Goal: Information Seeking & Learning: Find specific fact

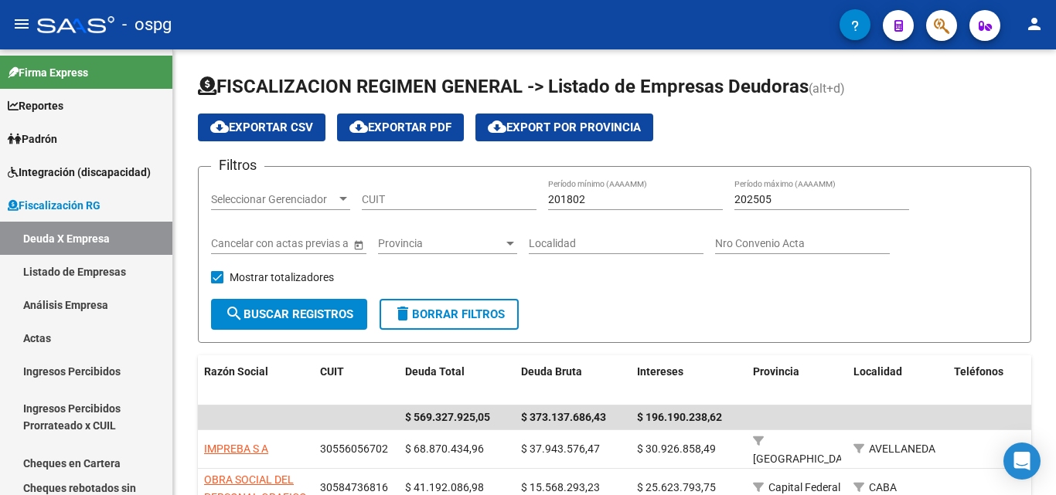
scroll to position [77, 0]
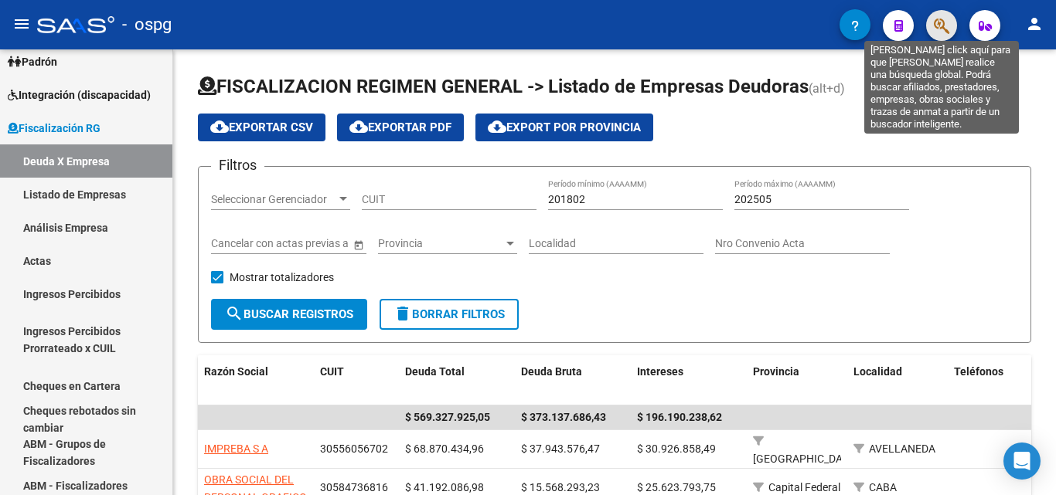
click at [937, 31] on icon "button" at bounding box center [941, 26] width 15 height 18
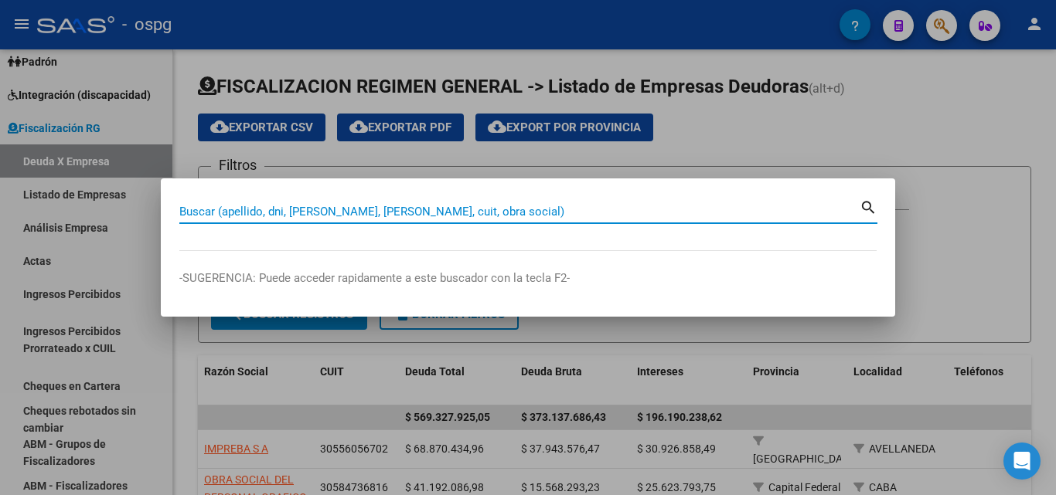
click at [440, 211] on input "Buscar (apellido, dni, [PERSON_NAME], [PERSON_NAME], cuit, obra social)" at bounding box center [519, 212] width 680 height 14
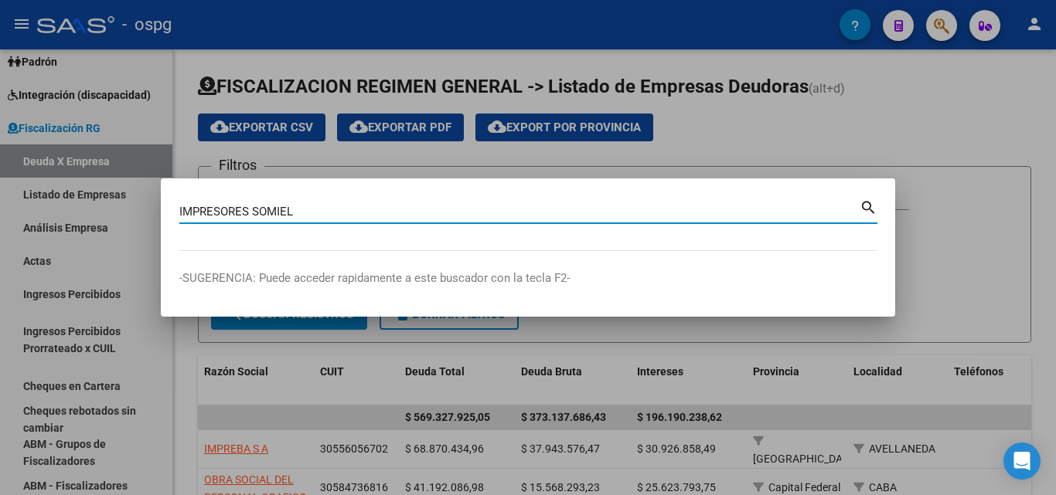
type input "IMPRESORES SOMIEL"
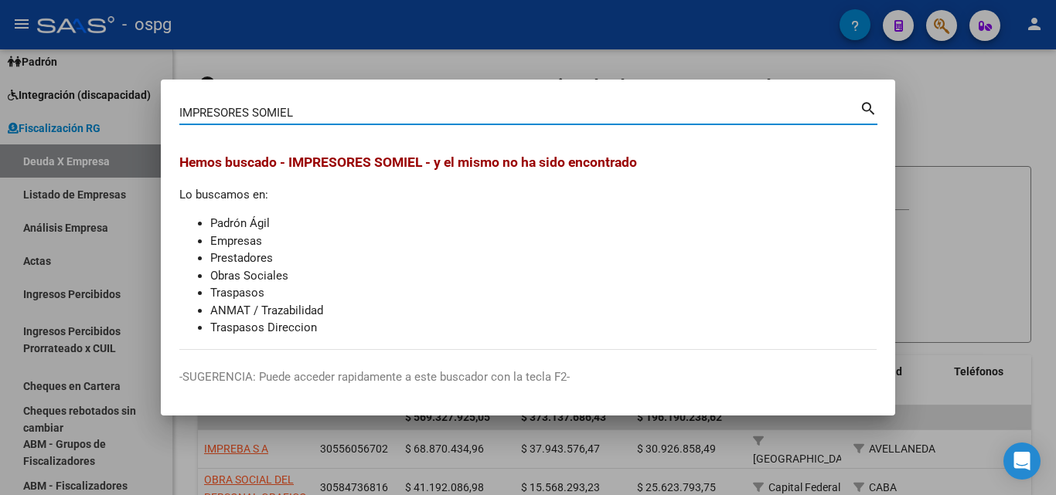
click at [982, 131] on div at bounding box center [528, 247] width 1056 height 495
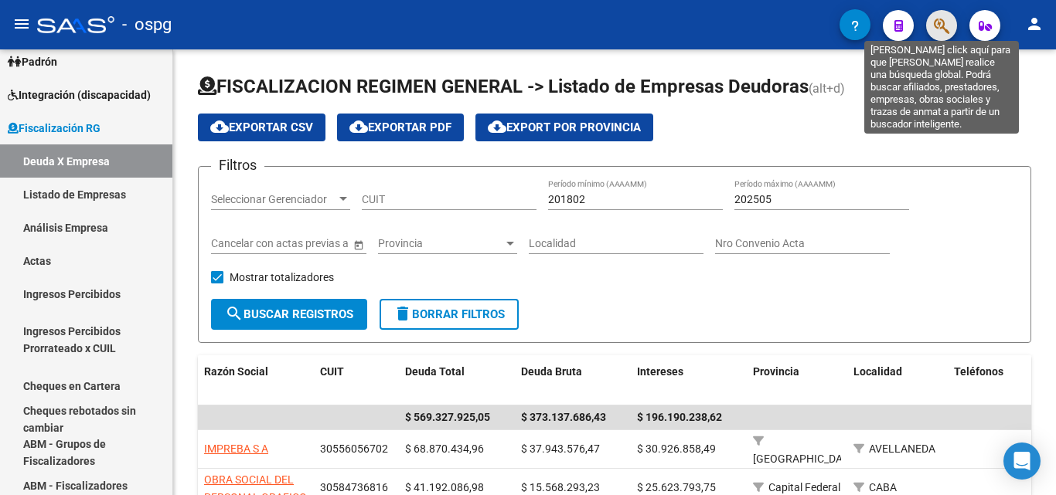
click at [941, 27] on icon "button" at bounding box center [941, 26] width 15 height 18
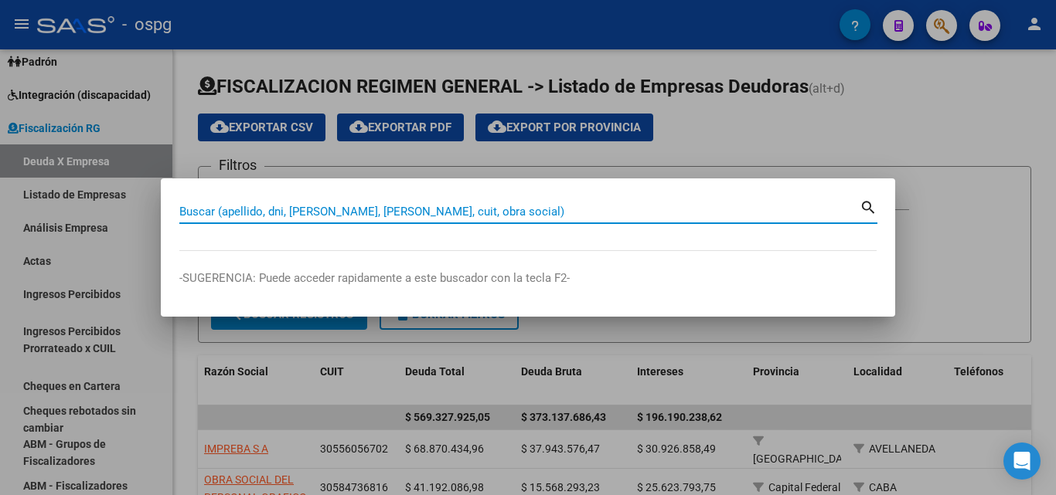
click at [342, 213] on input "Buscar (apellido, dni, [PERSON_NAME], [PERSON_NAME], cuit, obra social)" at bounding box center [519, 212] width 680 height 14
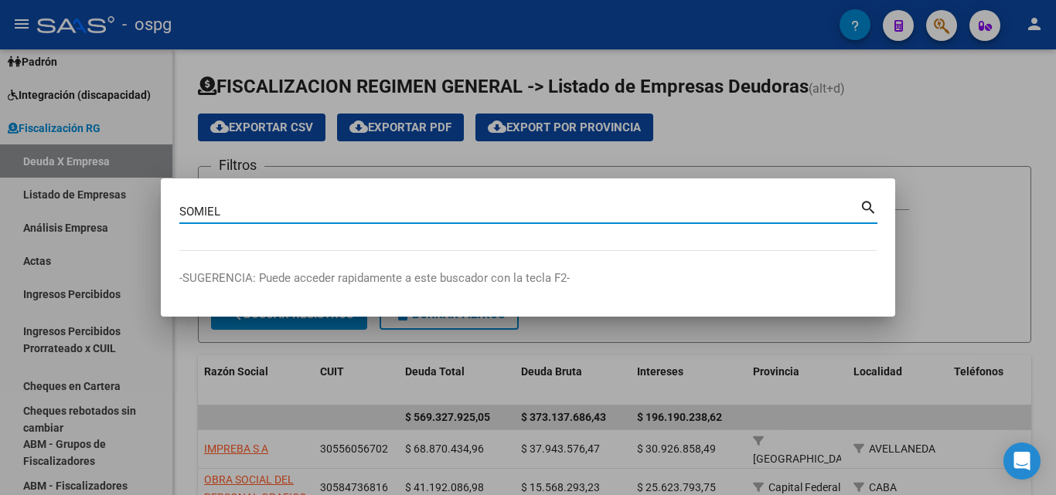
type input "SOMIEL"
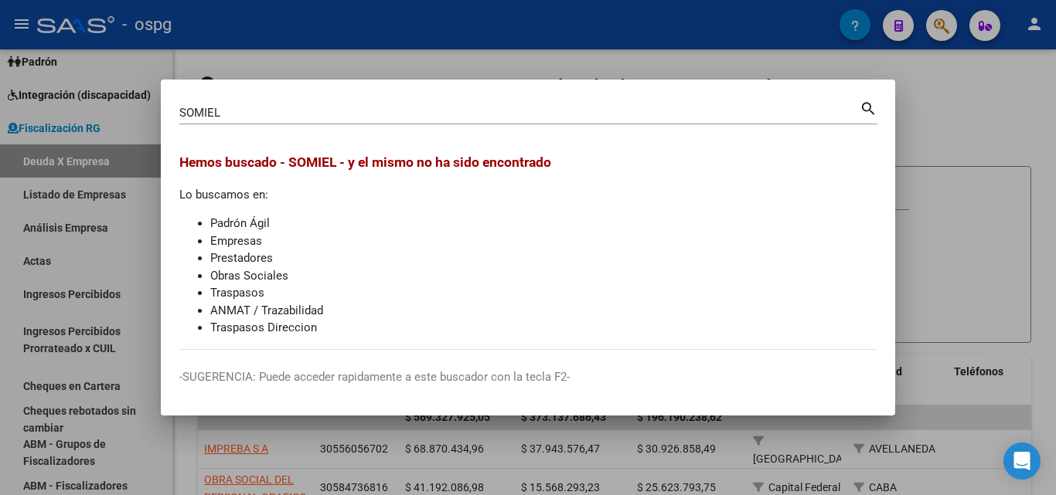
click at [951, 124] on div at bounding box center [528, 247] width 1056 height 495
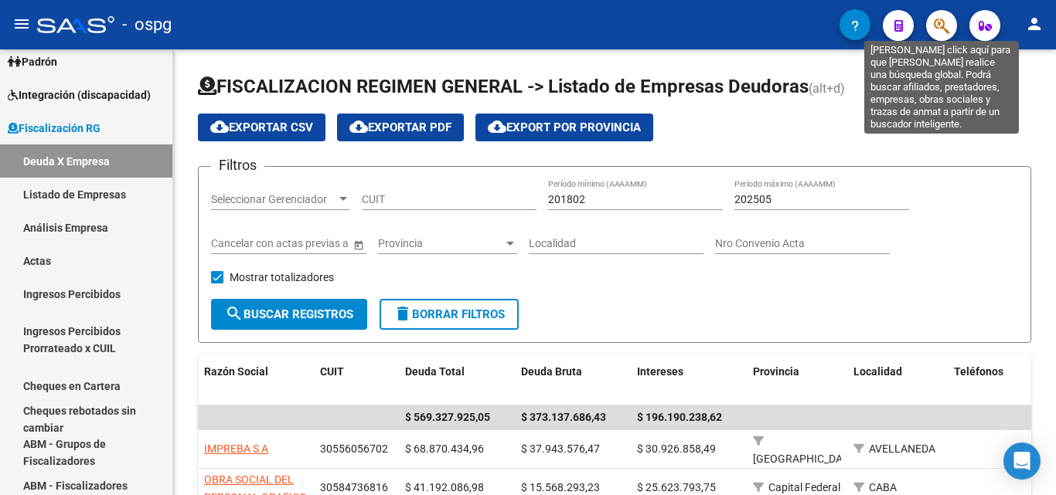
click at [940, 31] on icon "button" at bounding box center [941, 26] width 15 height 18
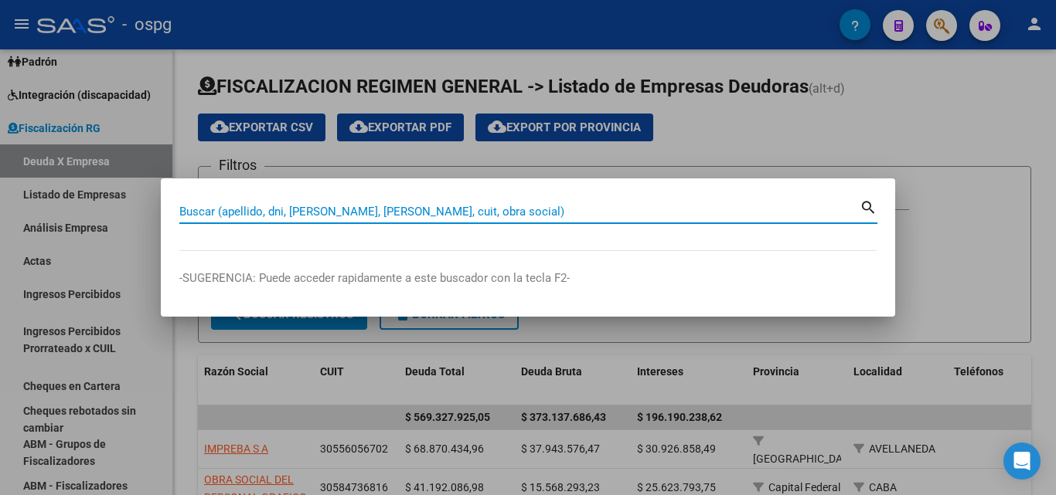
click at [376, 210] on input "Buscar (apellido, dni, [PERSON_NAME], [PERSON_NAME], cuit, obra social)" at bounding box center [519, 212] width 680 height 14
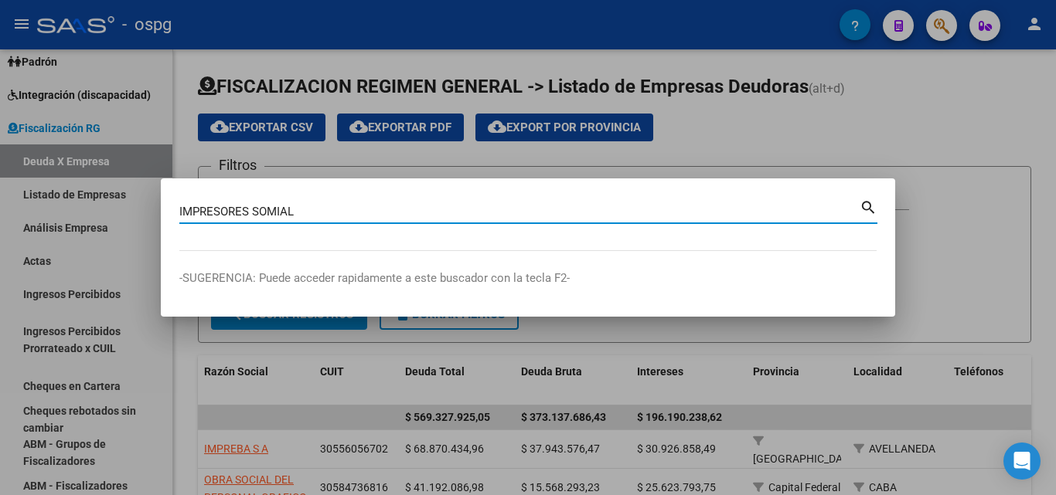
type input "IMPRESORES SOMIAL"
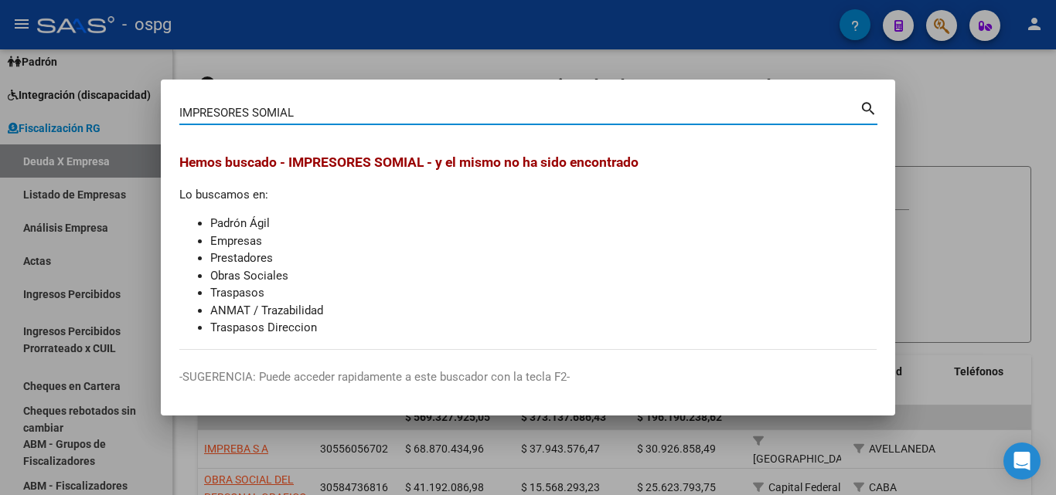
click at [1023, 152] on div at bounding box center [528, 247] width 1056 height 495
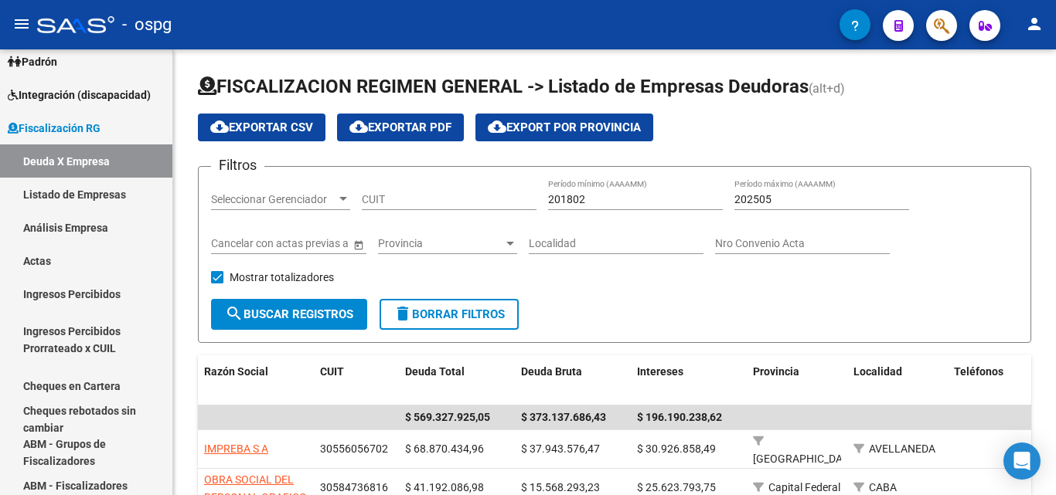
click at [938, 36] on span "button" at bounding box center [941, 26] width 15 height 32
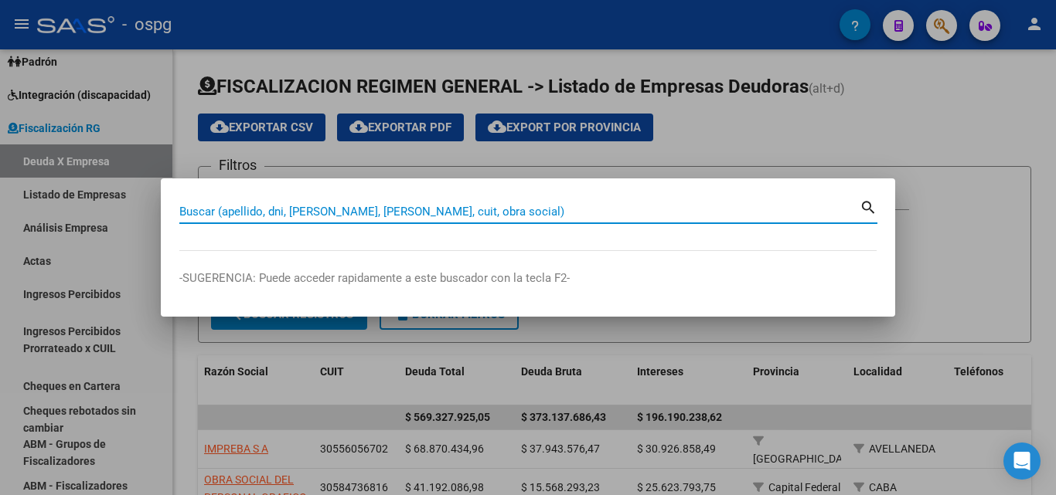
click at [467, 216] on input "Buscar (apellido, dni, [PERSON_NAME], [PERSON_NAME], cuit, obra social)" at bounding box center [519, 212] width 680 height 14
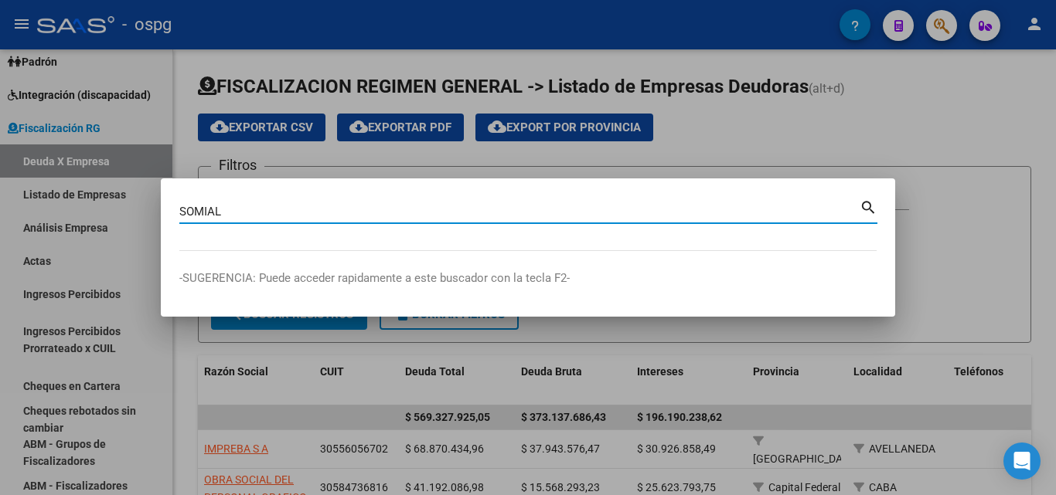
type input "SOMIAL"
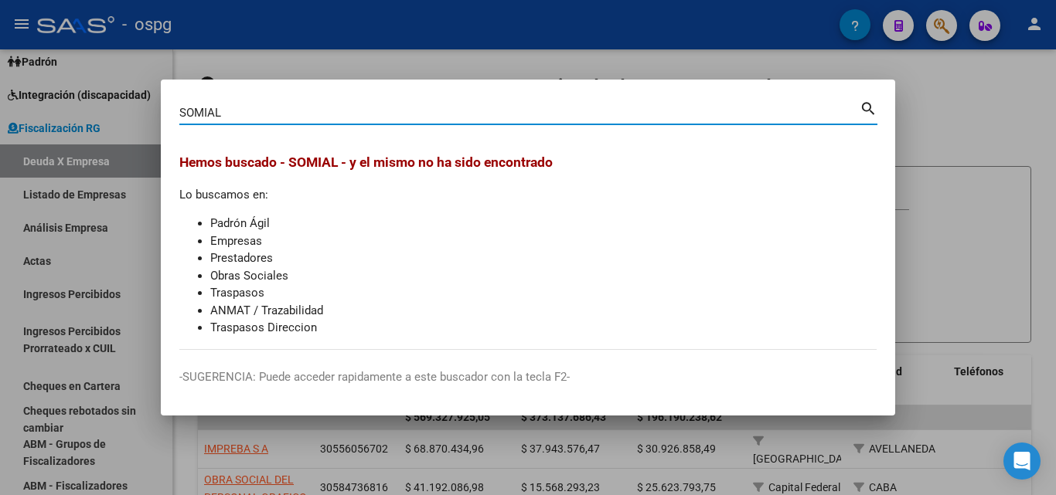
click at [975, 222] on div at bounding box center [528, 247] width 1056 height 495
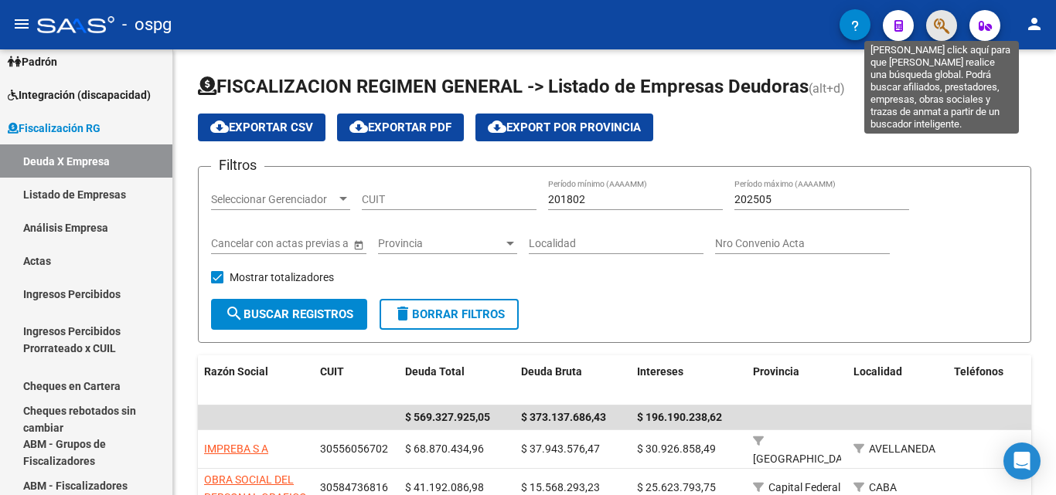
click at [941, 30] on icon "button" at bounding box center [941, 26] width 15 height 18
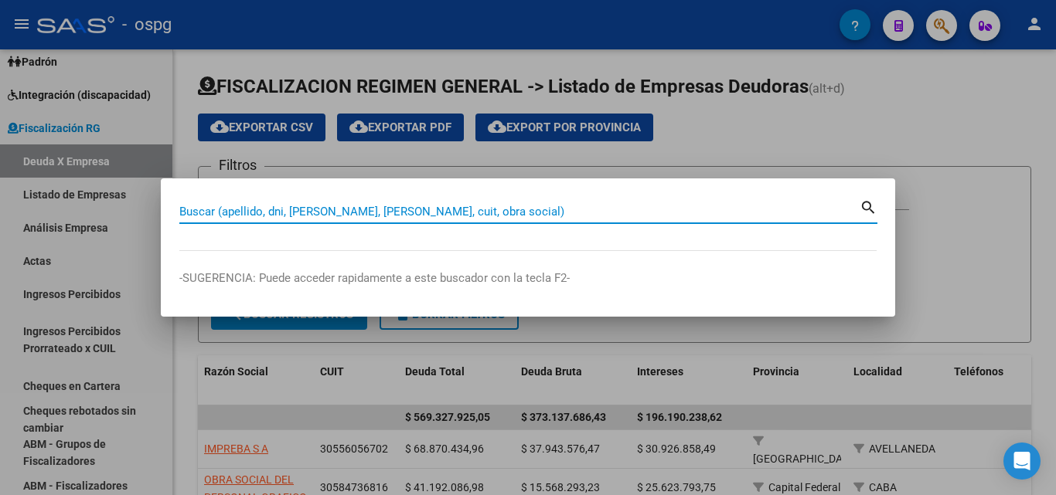
click at [415, 211] on input "Buscar (apellido, dni, [PERSON_NAME], [PERSON_NAME], cuit, obra social)" at bounding box center [519, 212] width 680 height 14
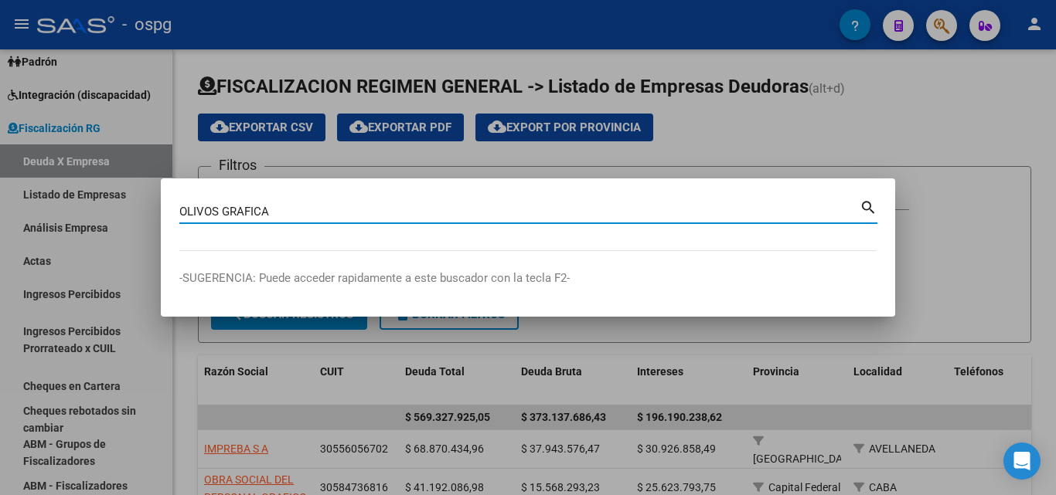
type input "OLIVOS GRAFICA"
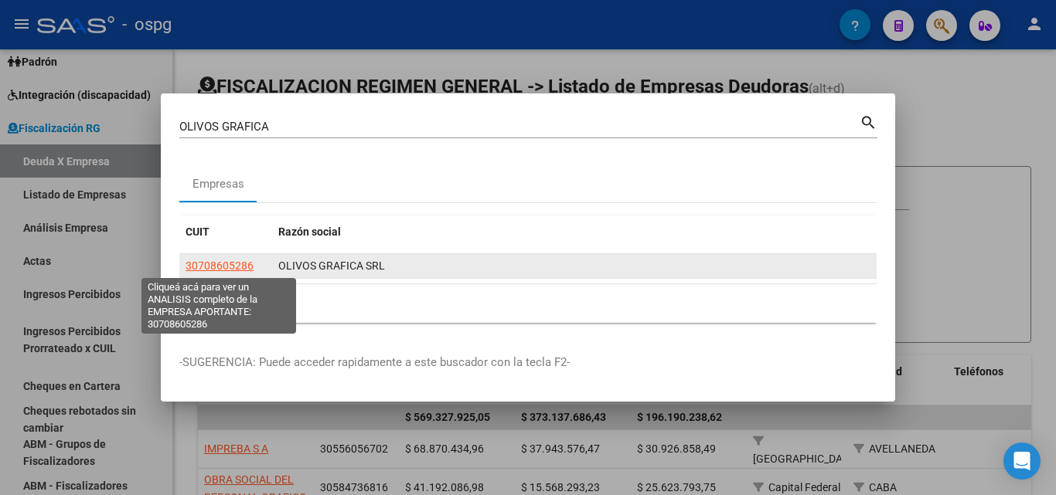
click at [235, 266] on span "30708605286" at bounding box center [220, 266] width 68 height 12
type textarea "30708605286"
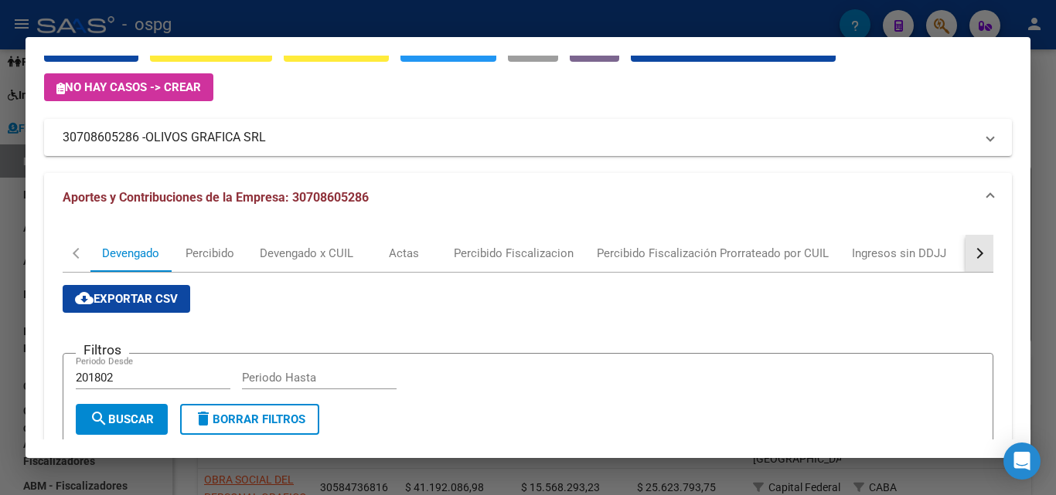
click at [972, 253] on button "button" at bounding box center [979, 253] width 28 height 37
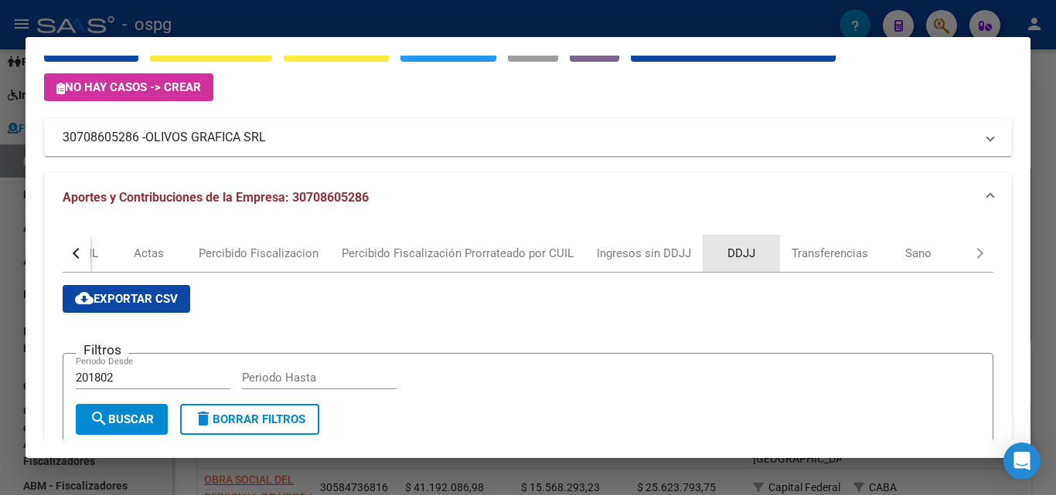
click at [727, 249] on div "DDJJ" at bounding box center [741, 253] width 28 height 17
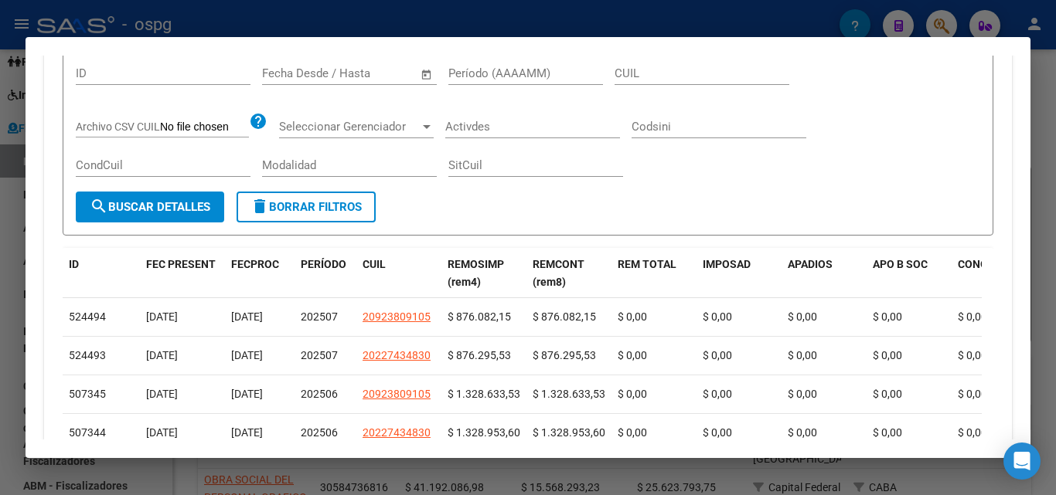
scroll to position [232, 0]
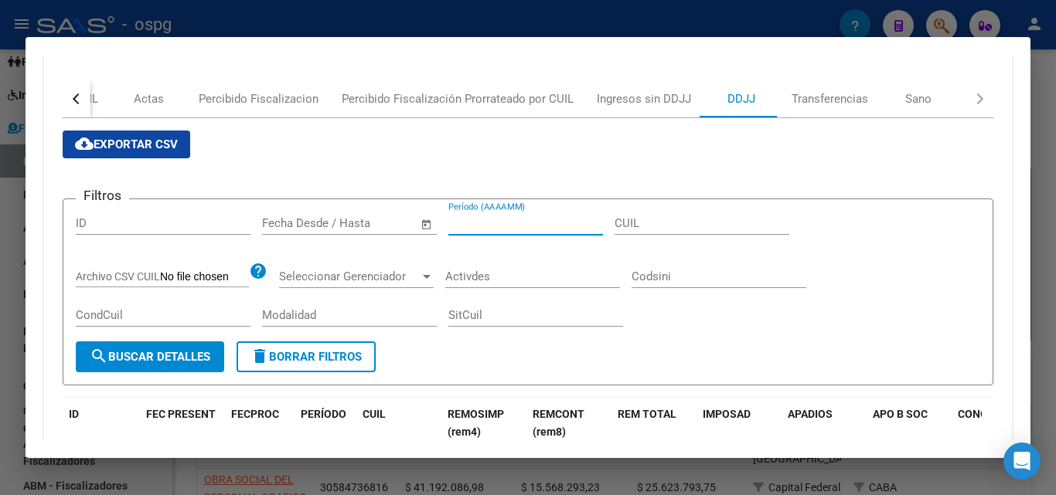
click at [540, 222] on input "Período (AAAAMM)" at bounding box center [525, 223] width 155 height 14
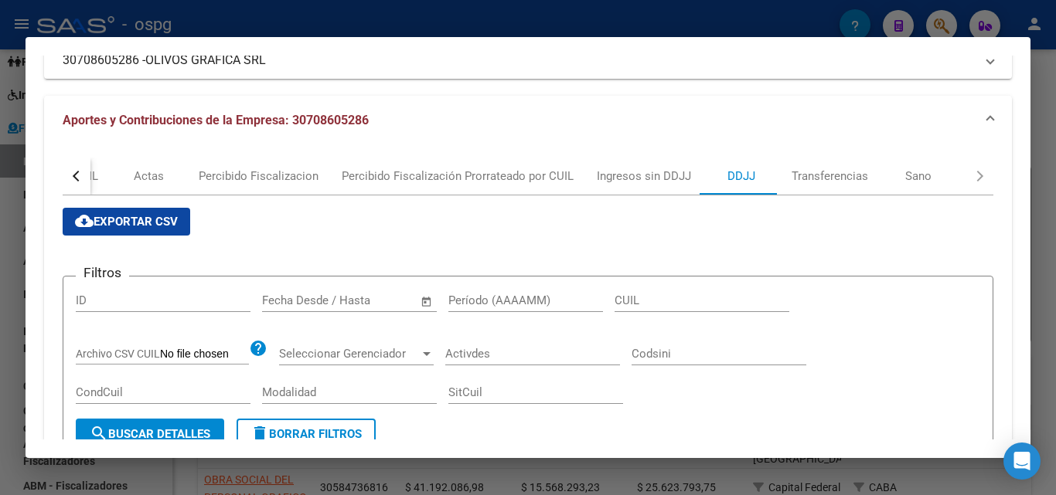
click at [3, 350] on div at bounding box center [528, 247] width 1056 height 495
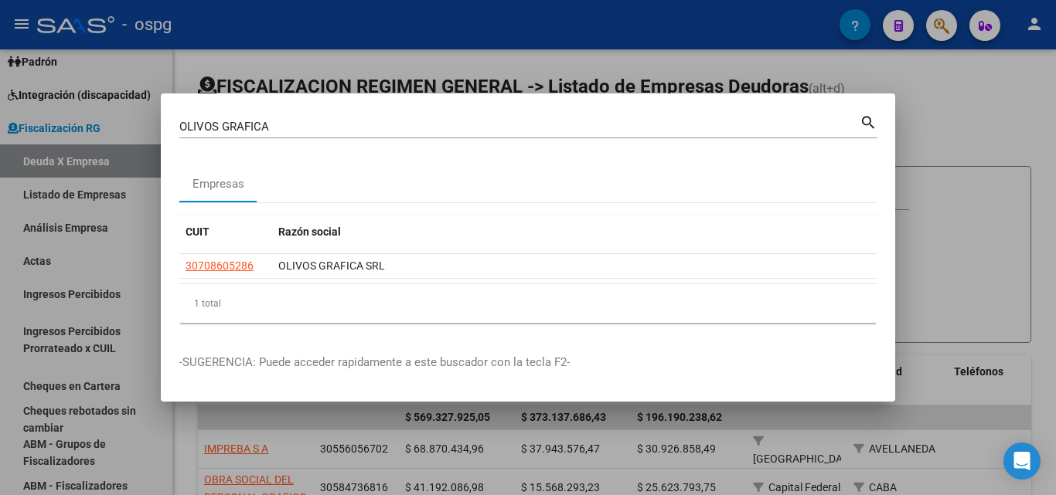
click at [0, 328] on div at bounding box center [528, 247] width 1056 height 495
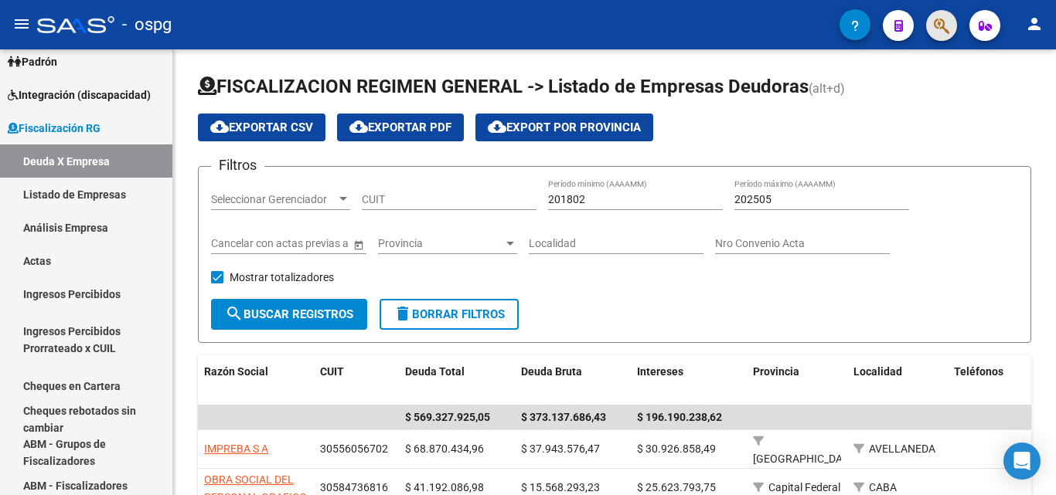
drag, startPoint x: 932, startPoint y: 26, endPoint x: 899, endPoint y: 29, distance: 33.3
click at [918, 30] on div at bounding box center [935, 25] width 43 height 32
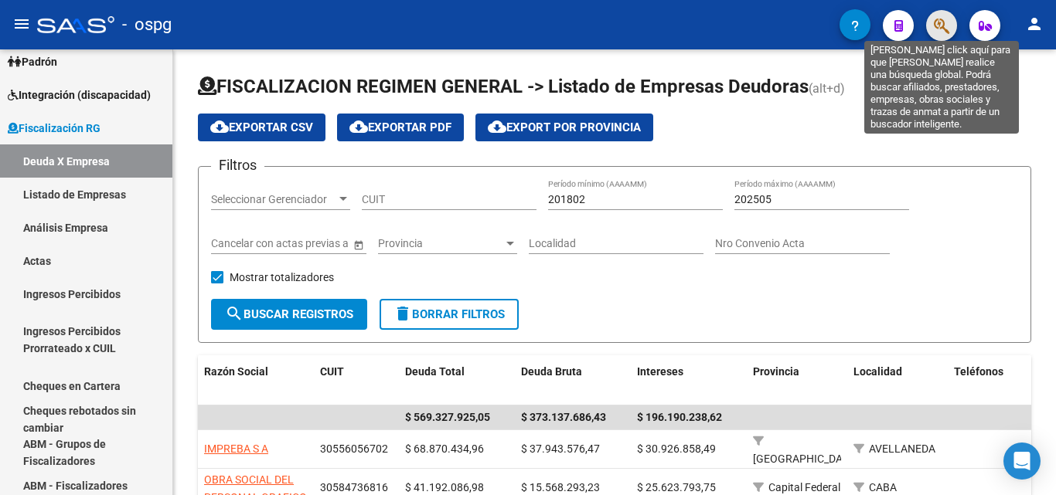
click at [941, 27] on icon "button" at bounding box center [941, 26] width 15 height 18
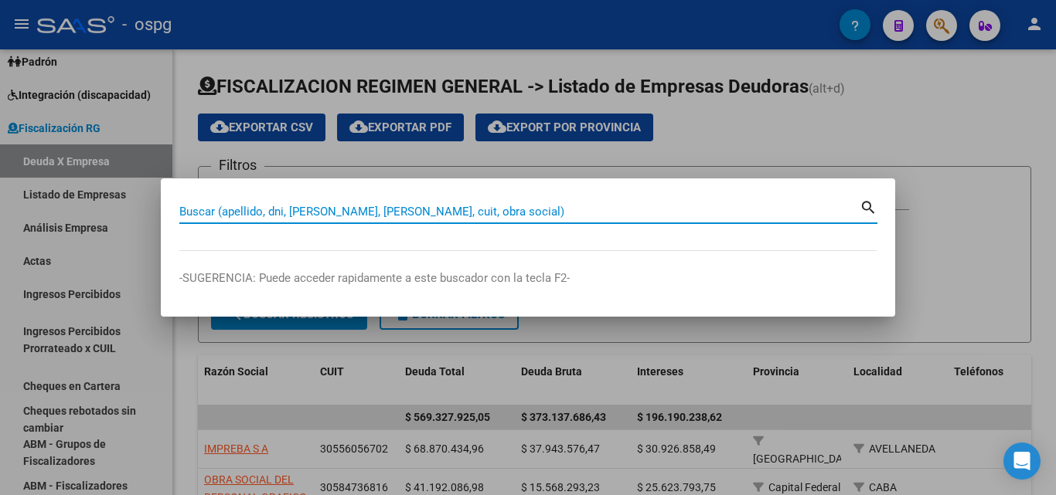
click at [310, 205] on input "Buscar (apellido, dni, [PERSON_NAME], [PERSON_NAME], cuit, obra social)" at bounding box center [519, 212] width 680 height 14
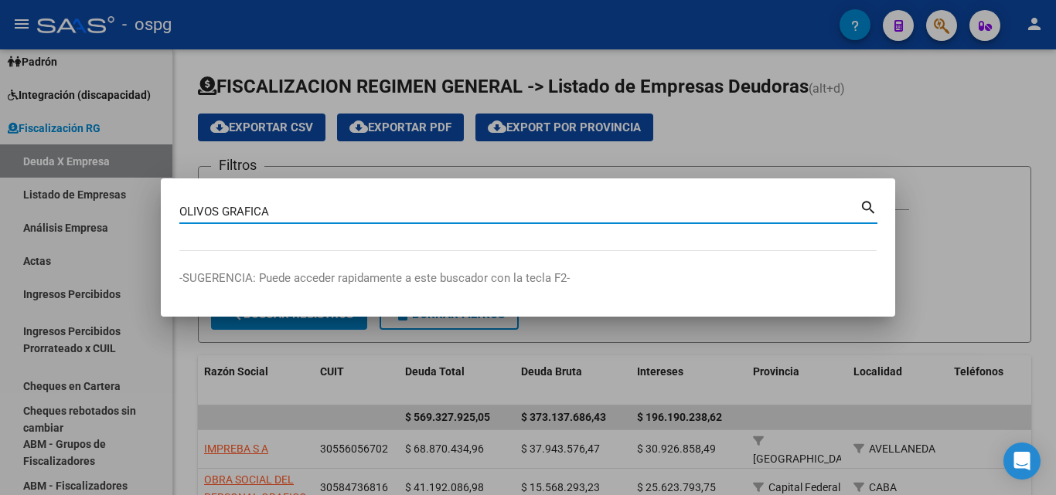
type input "OLIVOS GRAFICA"
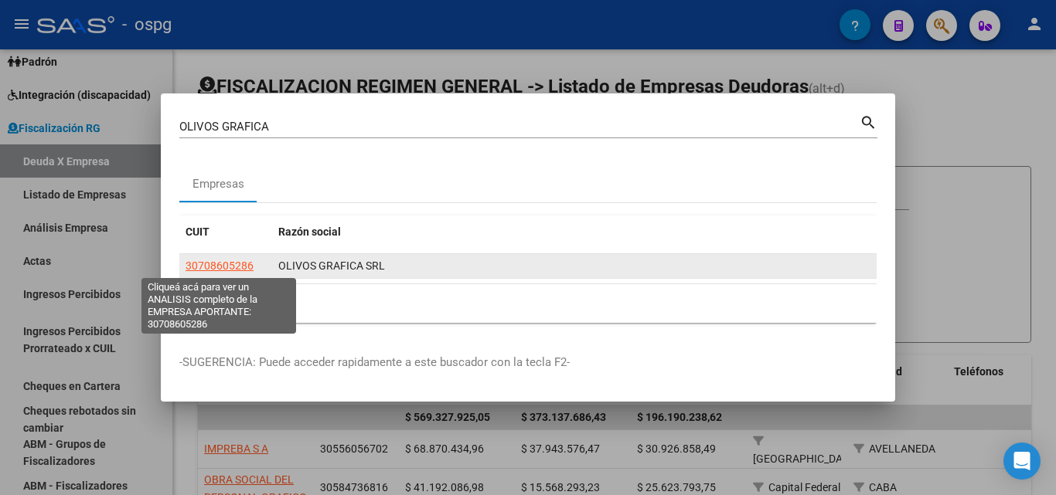
click at [201, 267] on span "30708605286" at bounding box center [220, 266] width 68 height 12
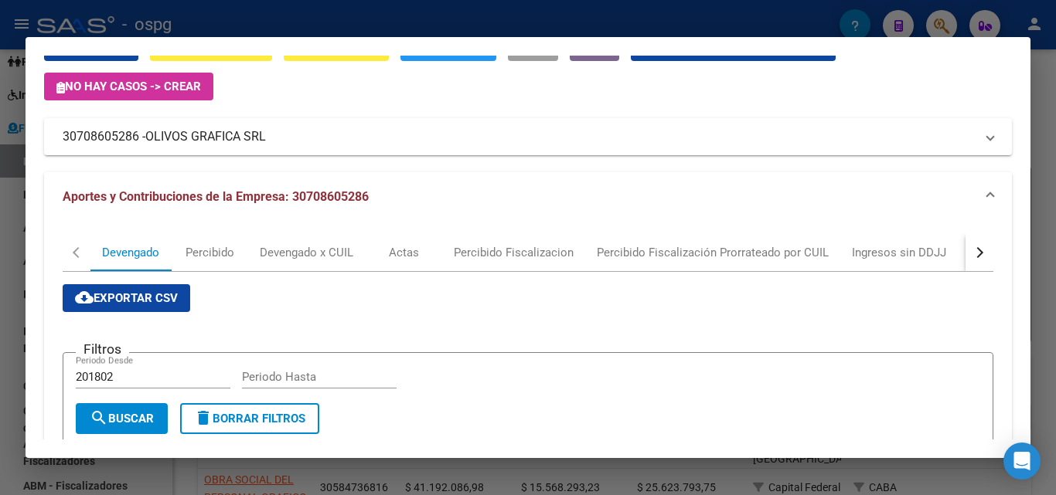
scroll to position [77, 0]
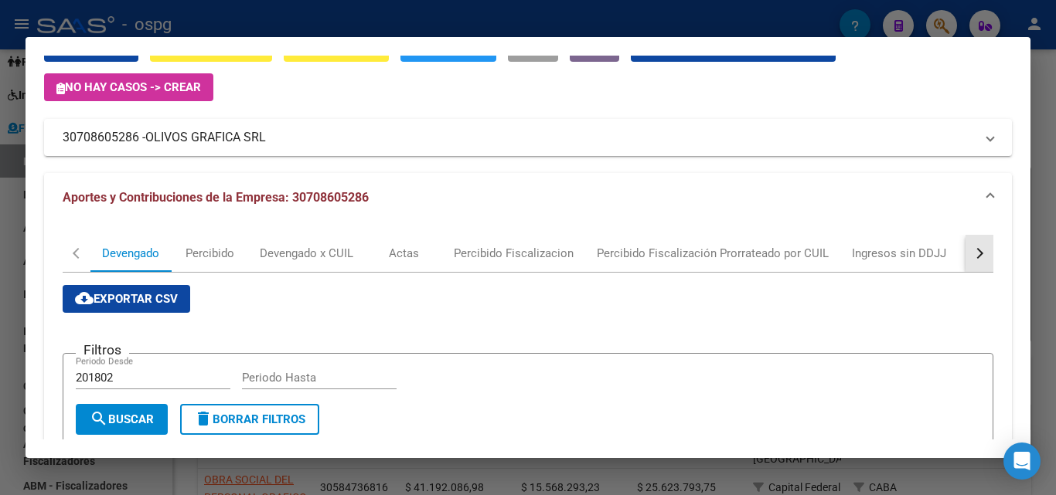
click at [972, 253] on div "button" at bounding box center [977, 253] width 11 height 11
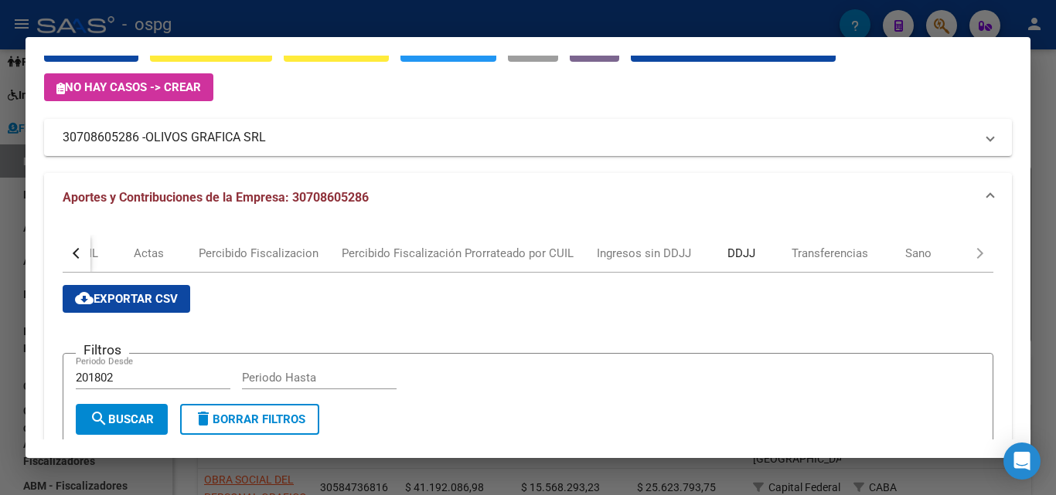
drag, startPoint x: 736, startPoint y: 254, endPoint x: 678, endPoint y: 254, distance: 58.0
click at [733, 254] on div "DDJJ" at bounding box center [741, 253] width 28 height 17
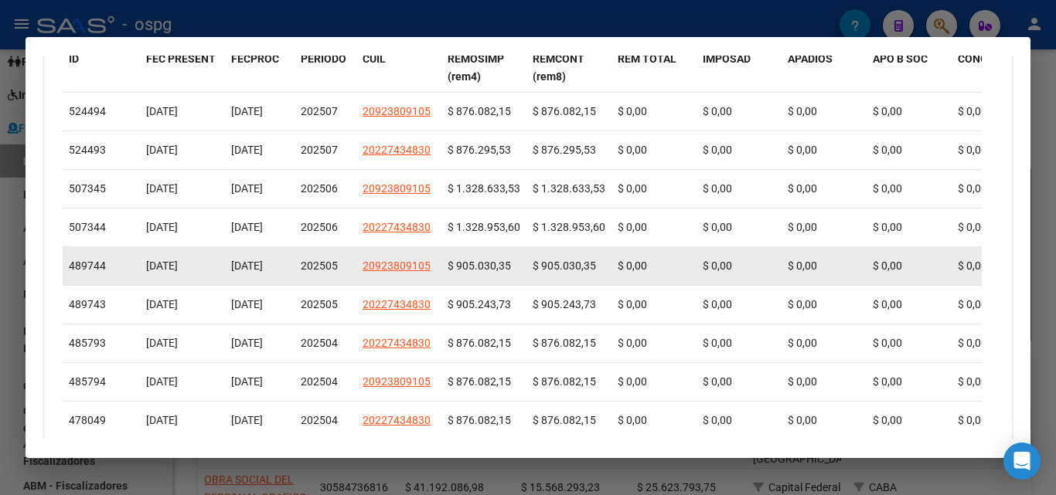
scroll to position [725, 0]
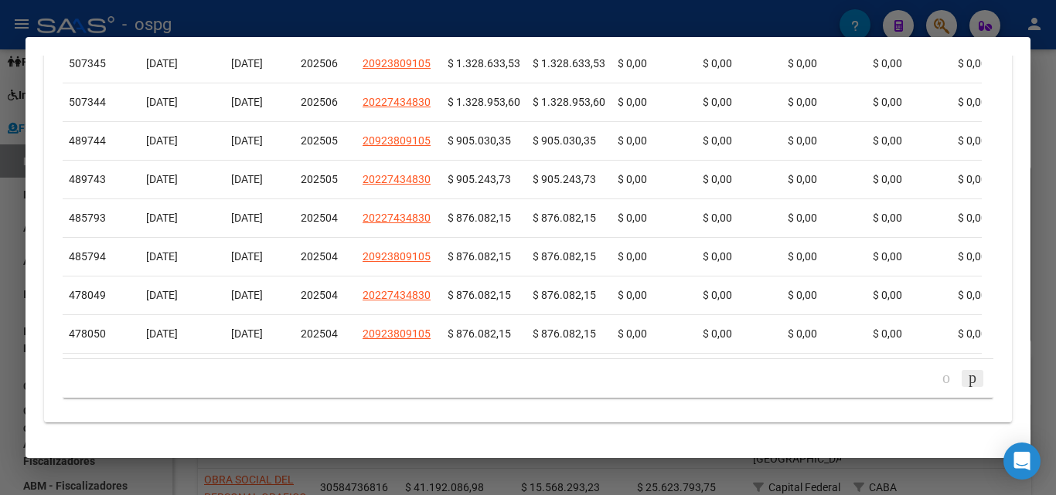
click at [966, 383] on icon "go to next page" at bounding box center [972, 378] width 12 height 19
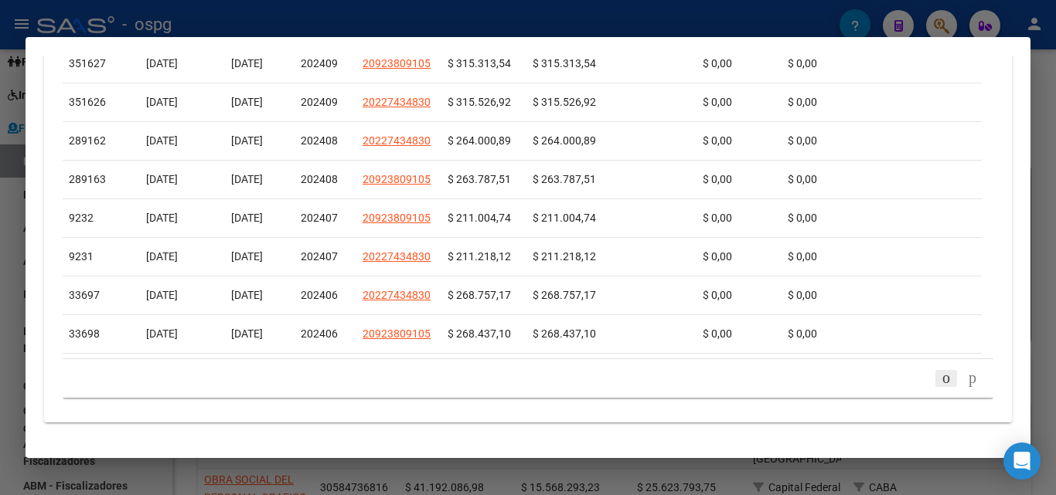
click at [940, 380] on icon "go to previous page" at bounding box center [946, 378] width 12 height 19
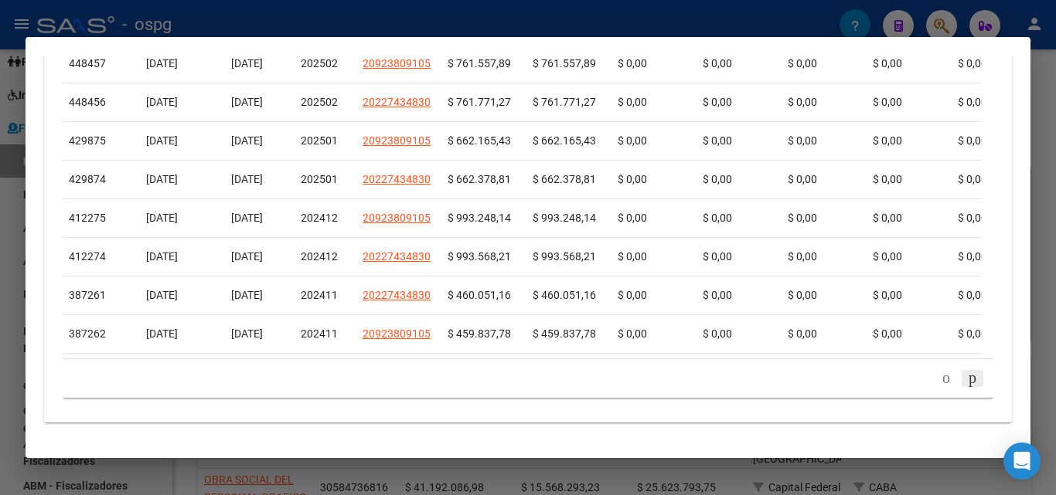
click at [966, 380] on icon "go to next page" at bounding box center [972, 378] width 12 height 19
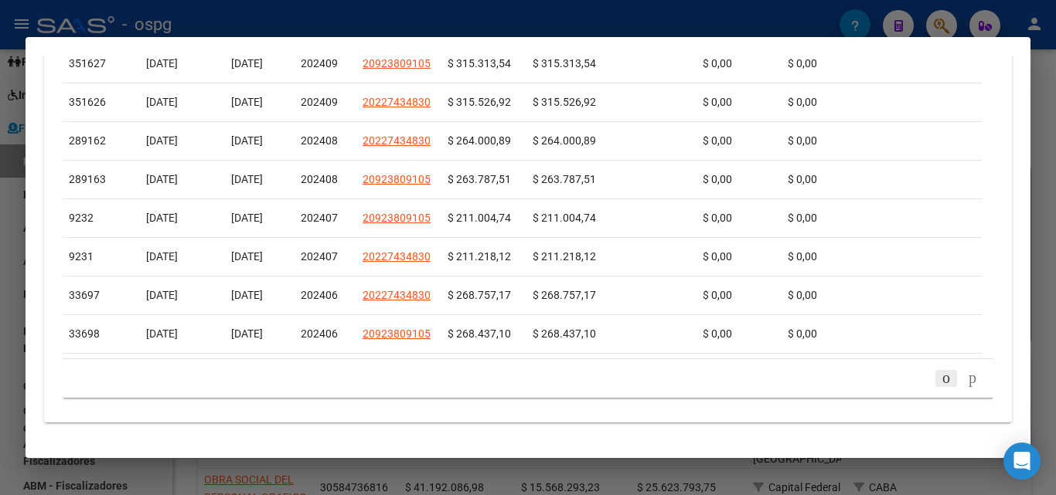
click at [940, 377] on icon "go to previous page" at bounding box center [946, 378] width 12 height 19
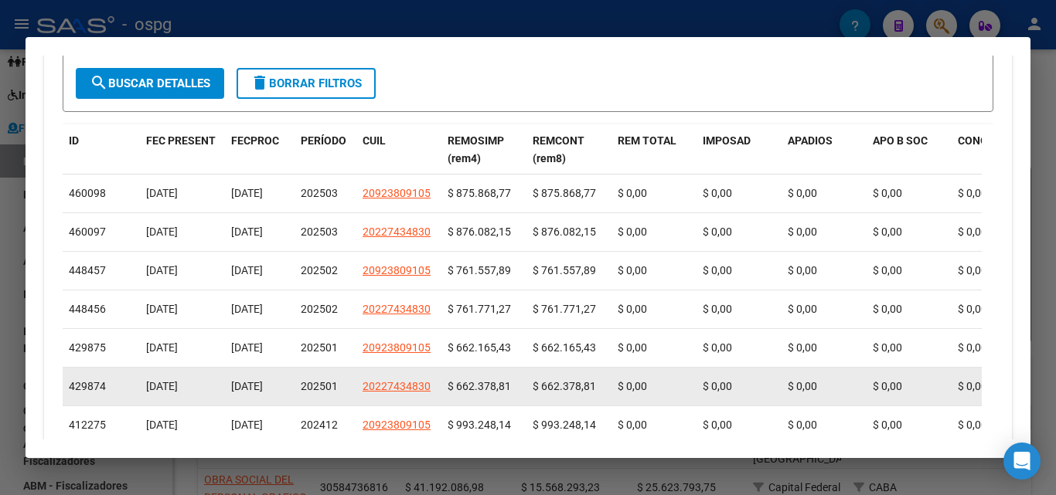
scroll to position [493, 0]
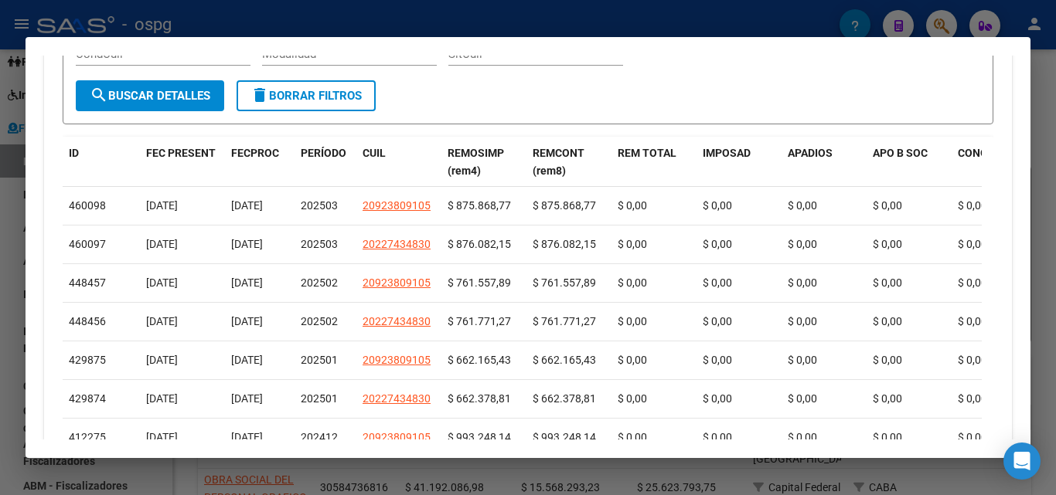
click at [2, 254] on div at bounding box center [528, 247] width 1056 height 495
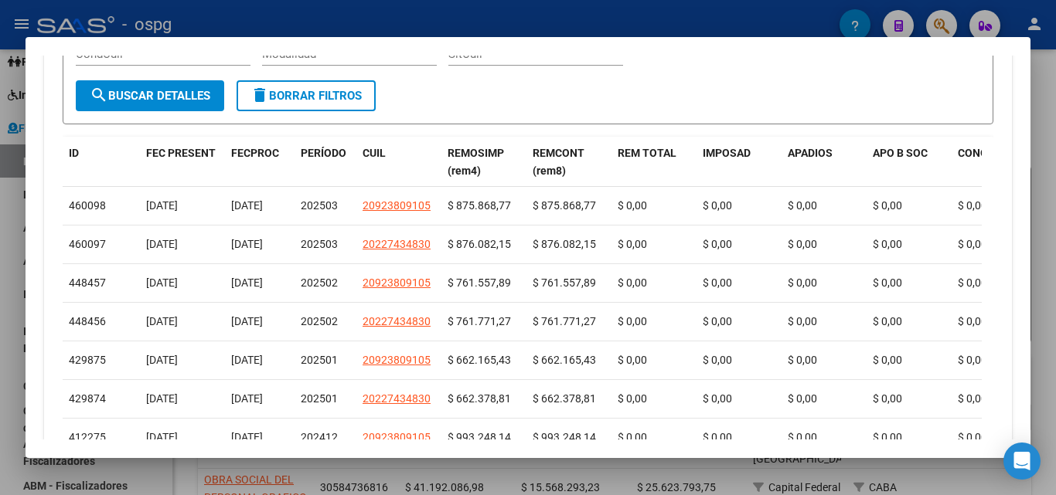
click at [2, 254] on div at bounding box center [528, 247] width 1056 height 495
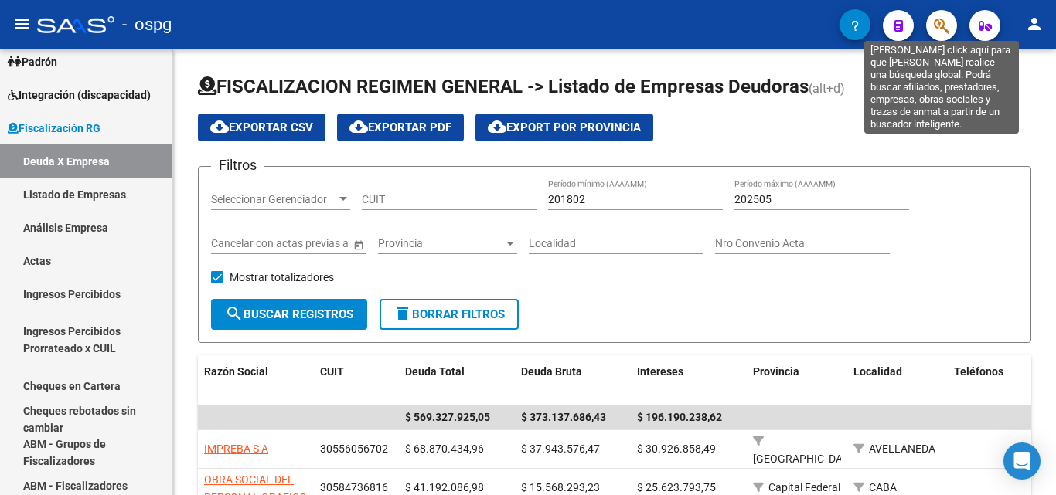
click at [938, 31] on icon "button" at bounding box center [941, 26] width 15 height 18
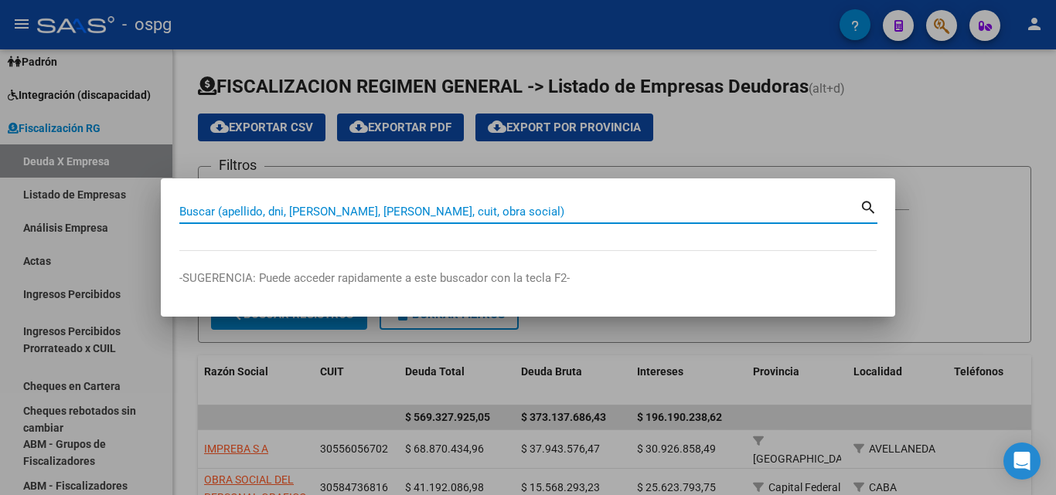
click at [326, 210] on input "Buscar (apellido, dni, [PERSON_NAME], [PERSON_NAME], cuit, obra social)" at bounding box center [519, 212] width 680 height 14
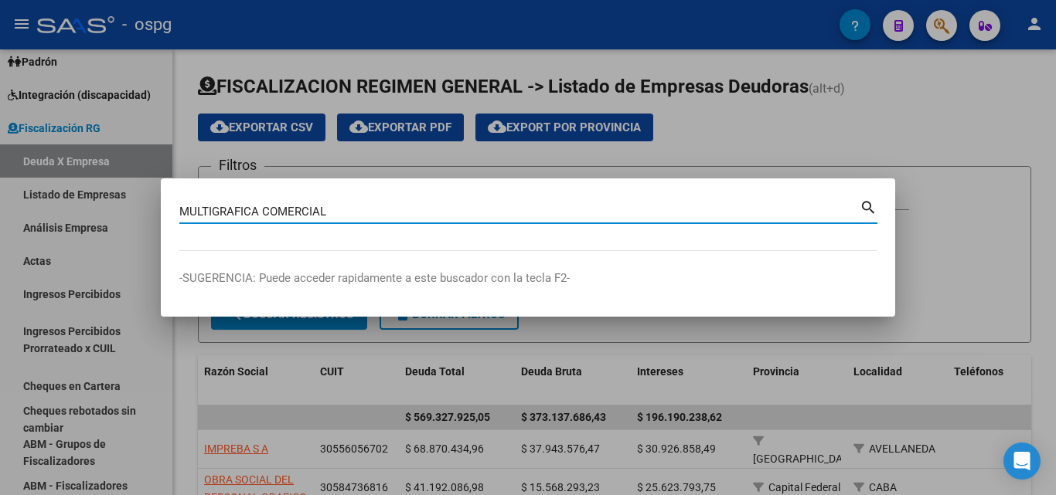
type input "MULTIGRAFICA COMERCIAL"
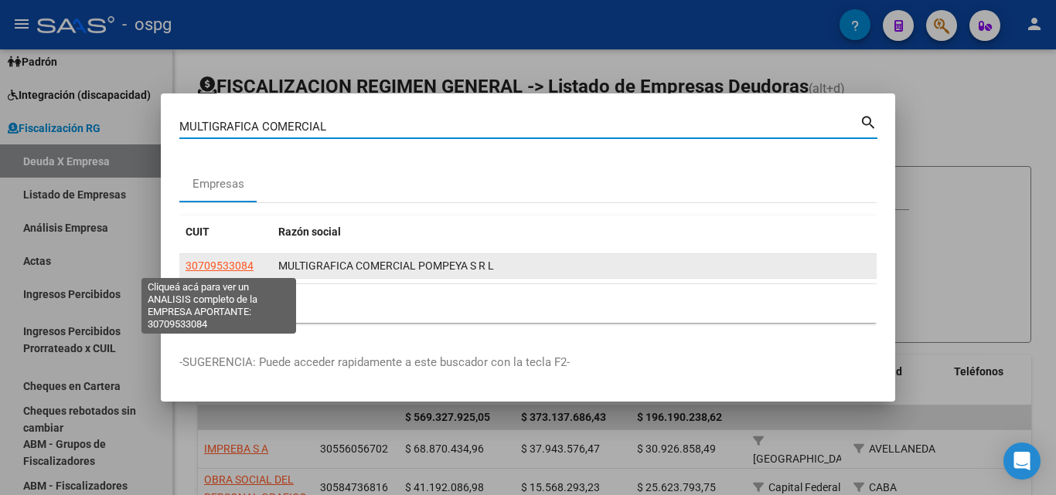
click at [229, 264] on span "30709533084" at bounding box center [220, 266] width 68 height 12
type textarea "30709533084"
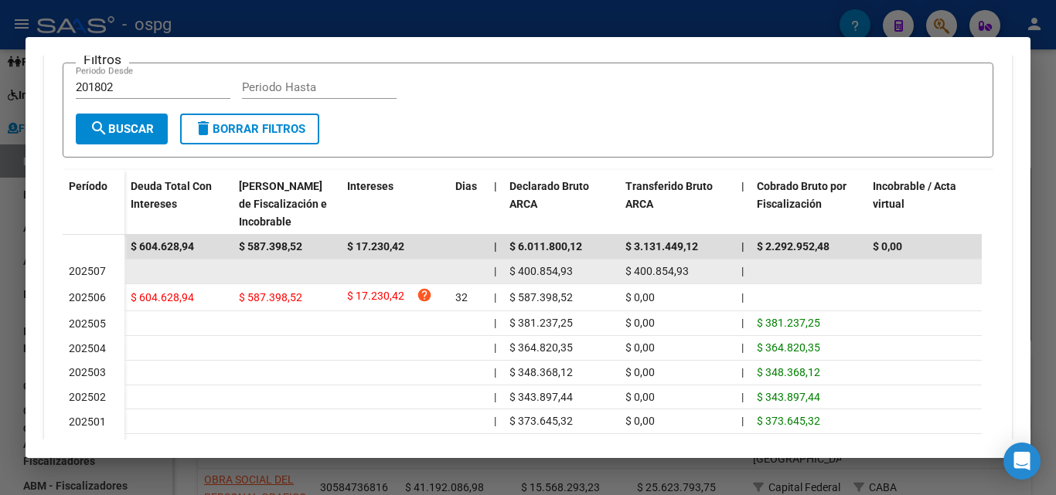
scroll to position [464, 0]
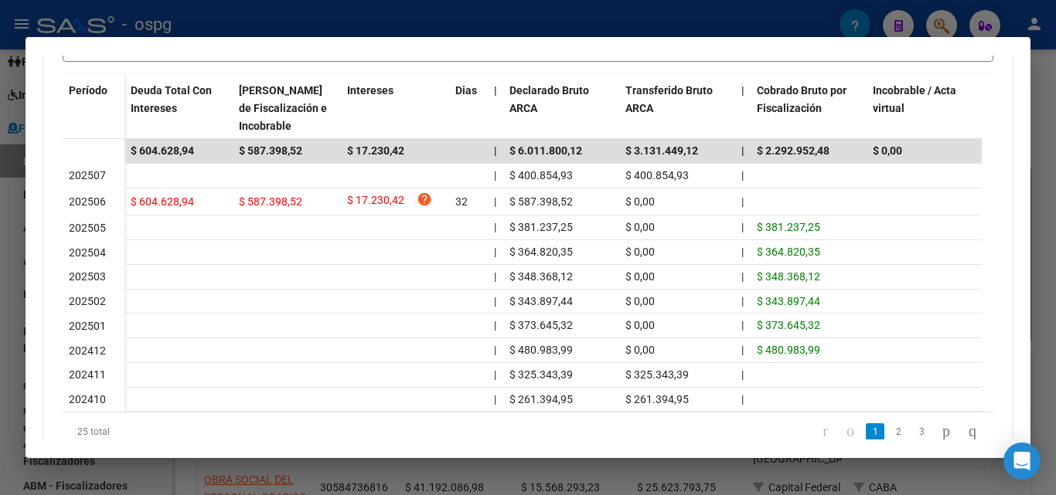
click at [0, 318] on div at bounding box center [528, 247] width 1056 height 495
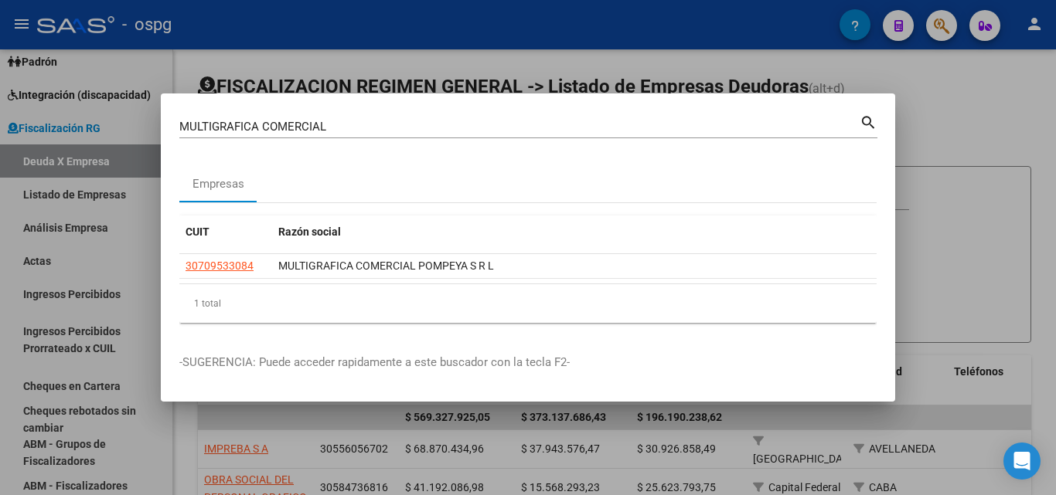
click at [928, 118] on div at bounding box center [528, 247] width 1056 height 495
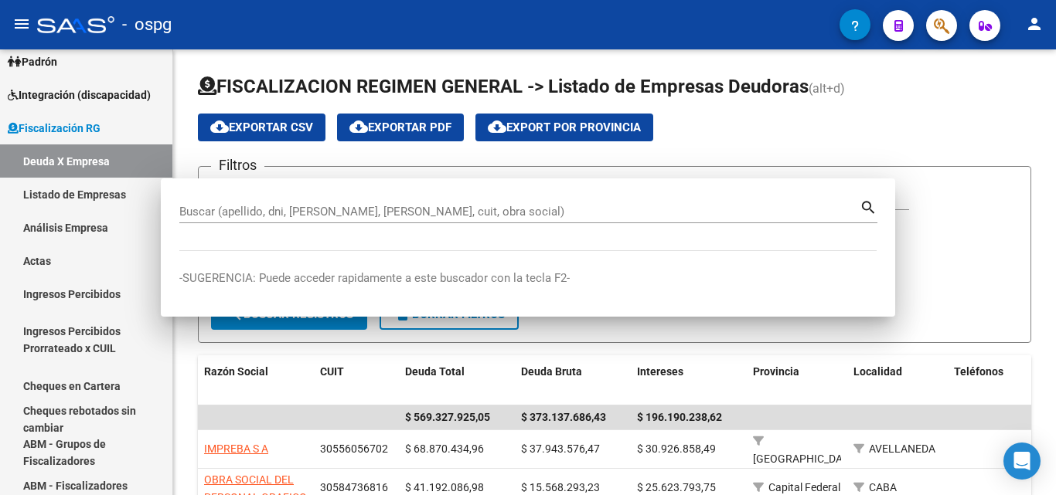
drag, startPoint x: 928, startPoint y: 118, endPoint x: 937, endPoint y: 34, distance: 84.7
click at [928, 117] on div "cloud_download Exportar CSV cloud_download Exportar PDF cloud_download Export p…" at bounding box center [614, 128] width 833 height 28
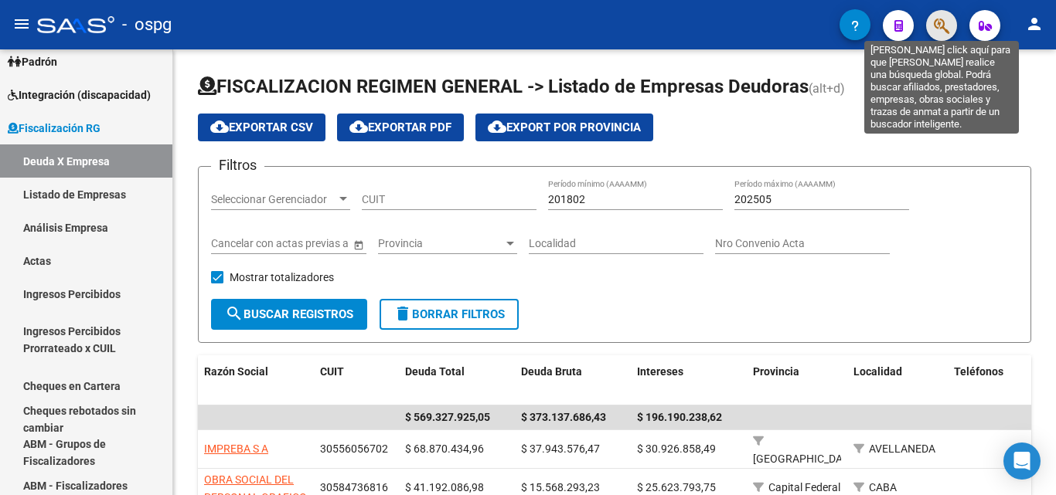
click at [938, 19] on icon "button" at bounding box center [941, 26] width 15 height 18
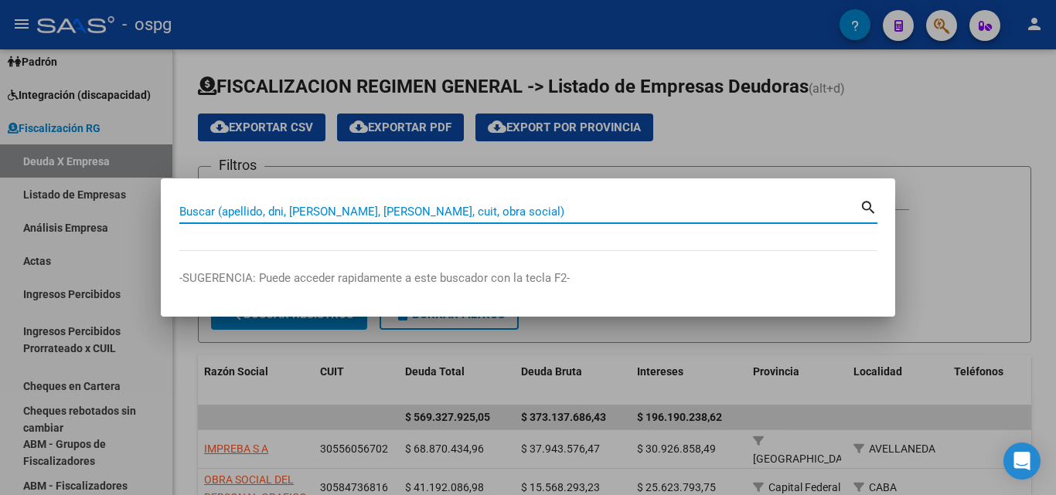
click at [384, 211] on input "Buscar (apellido, dni, [PERSON_NAME], [PERSON_NAME], cuit, obra social)" at bounding box center [519, 212] width 680 height 14
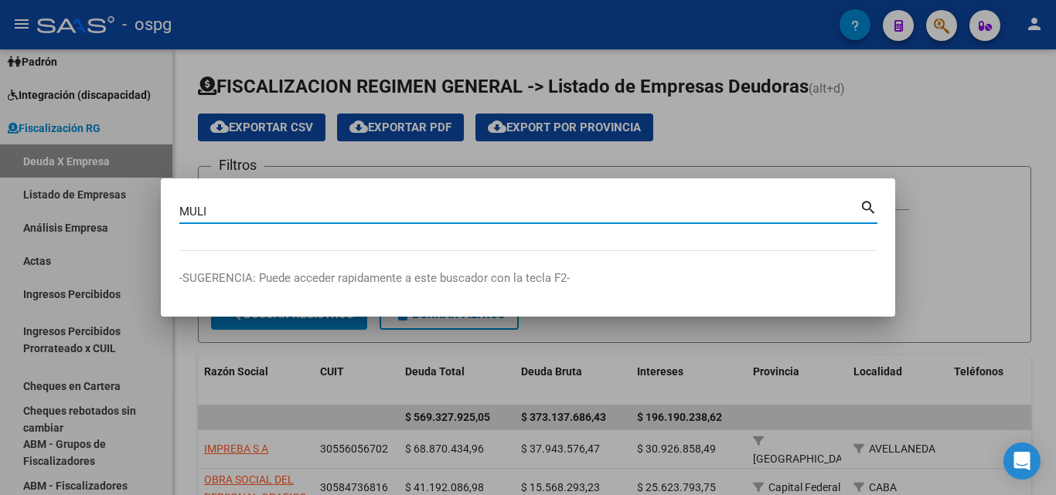
type input "MULI"
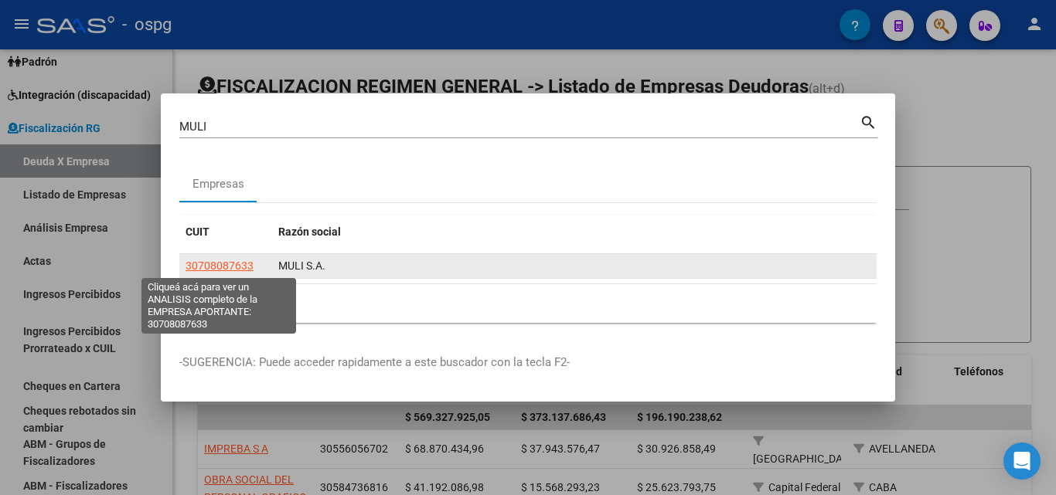
click at [243, 262] on span "30708087633" at bounding box center [220, 266] width 68 height 12
type textarea "30708087633"
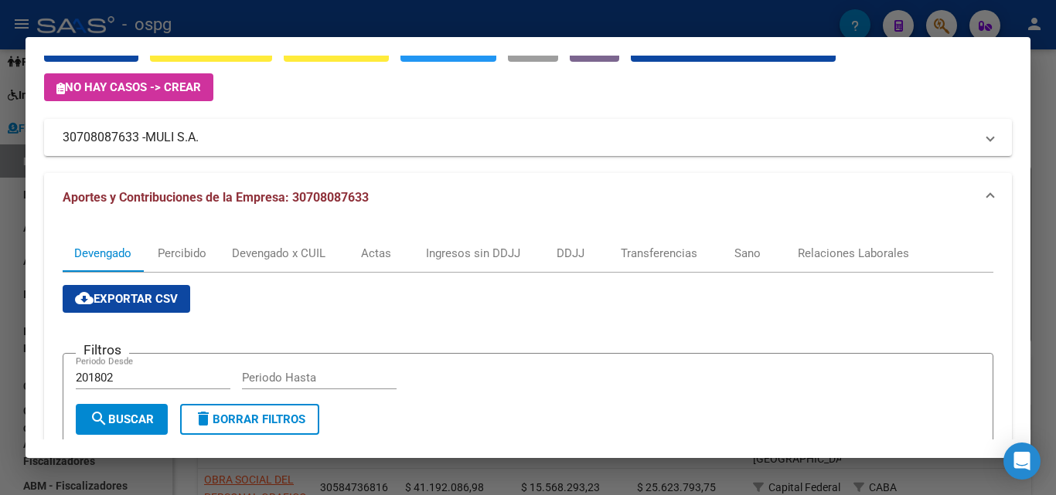
scroll to position [0, 0]
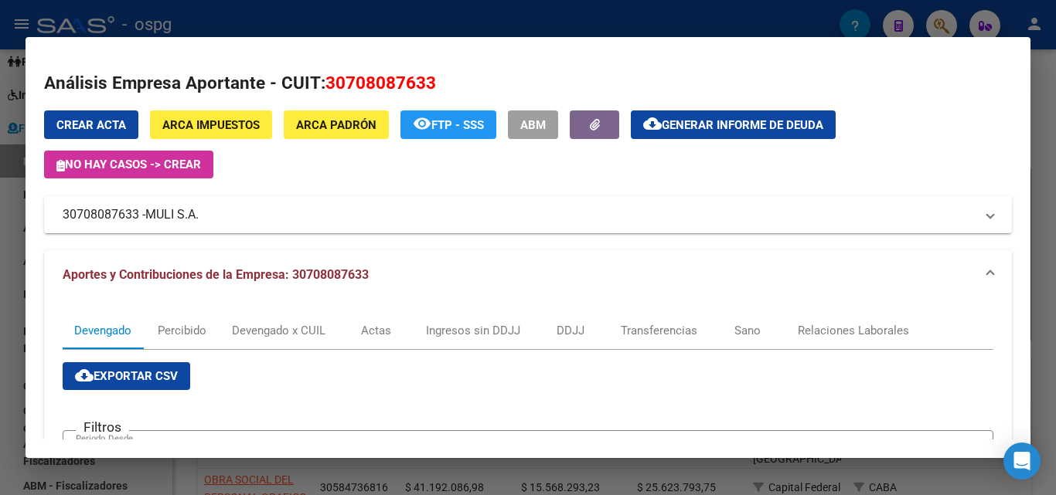
click at [759, 169] on div "Crear Acta ARCA Impuestos ARCA [PERSON_NAME] remove_red_eye FTP - SSS ABM cloud…" at bounding box center [528, 145] width 968 height 68
click at [21, 239] on div at bounding box center [528, 247] width 1056 height 495
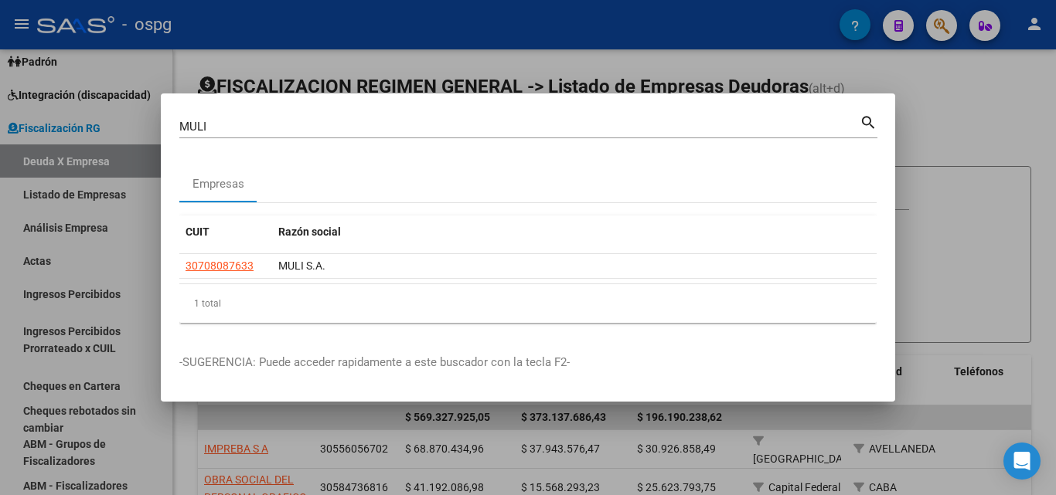
click at [965, 101] on div at bounding box center [528, 247] width 1056 height 495
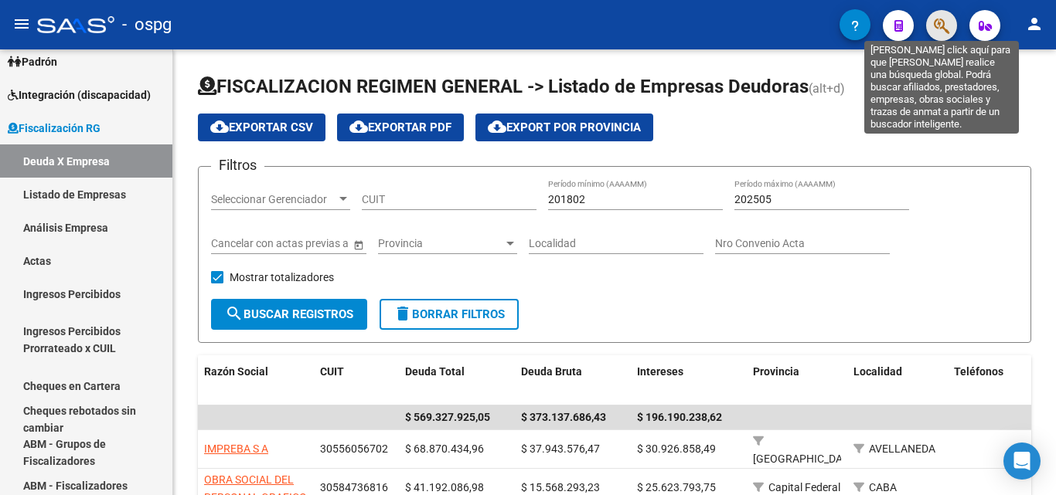
click at [941, 19] on icon "button" at bounding box center [941, 26] width 15 height 18
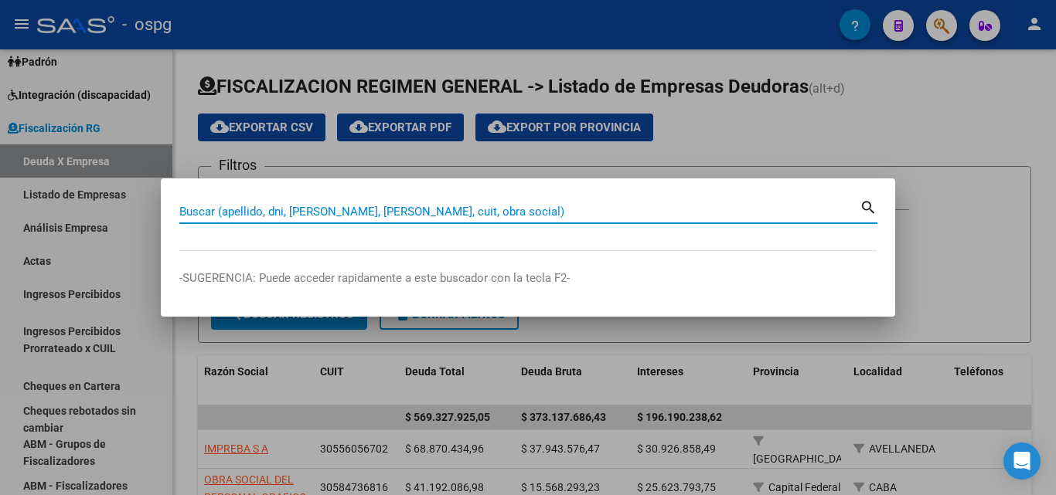
click at [500, 212] on input "Buscar (apellido, dni, [PERSON_NAME], [PERSON_NAME], cuit, obra social)" at bounding box center [519, 212] width 680 height 14
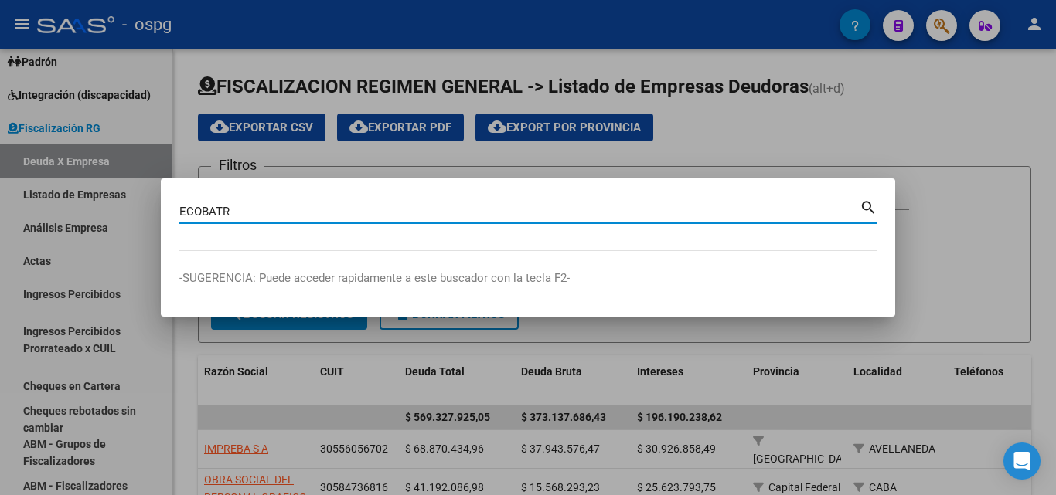
type input "ECOBATR"
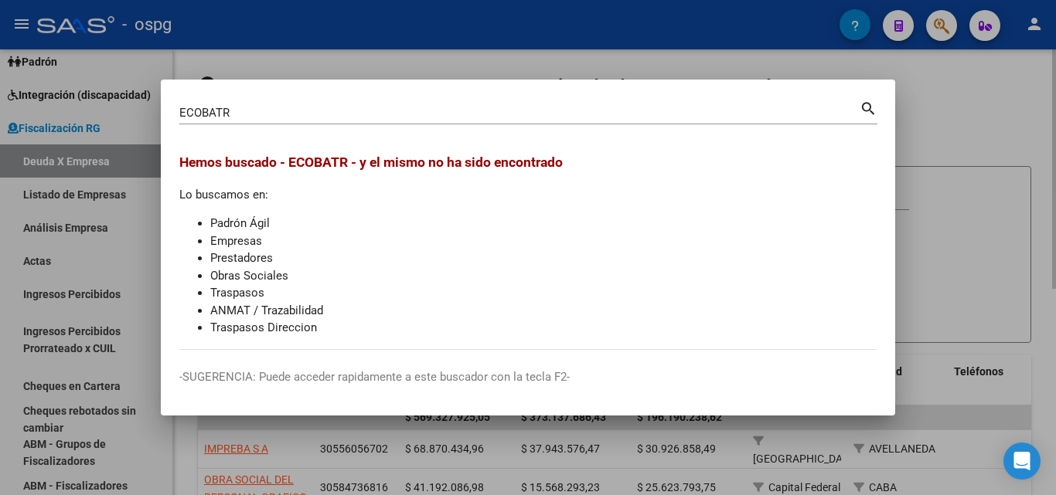
drag, startPoint x: 1010, startPoint y: 111, endPoint x: 971, endPoint y: 50, distance: 71.6
click at [1007, 107] on div at bounding box center [528, 247] width 1056 height 495
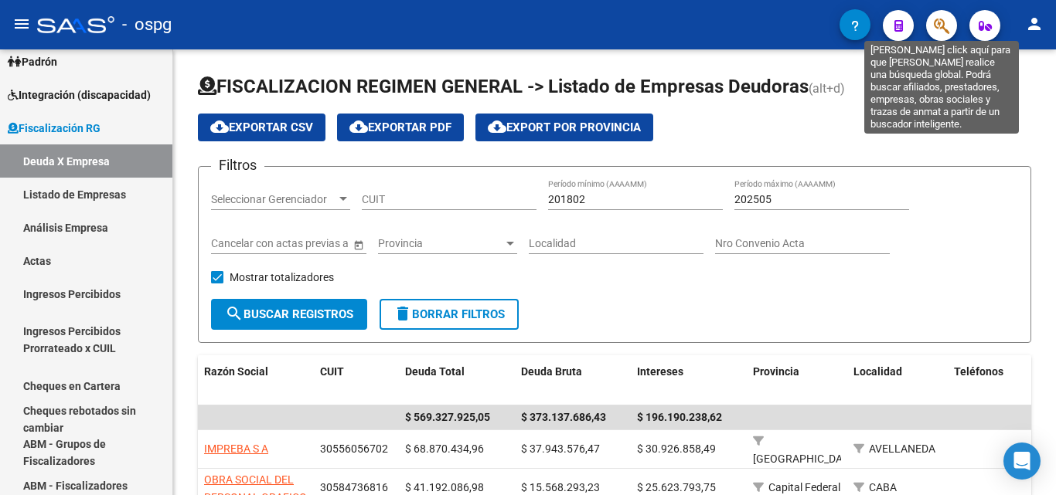
click at [949, 22] on icon "button" at bounding box center [941, 26] width 15 height 18
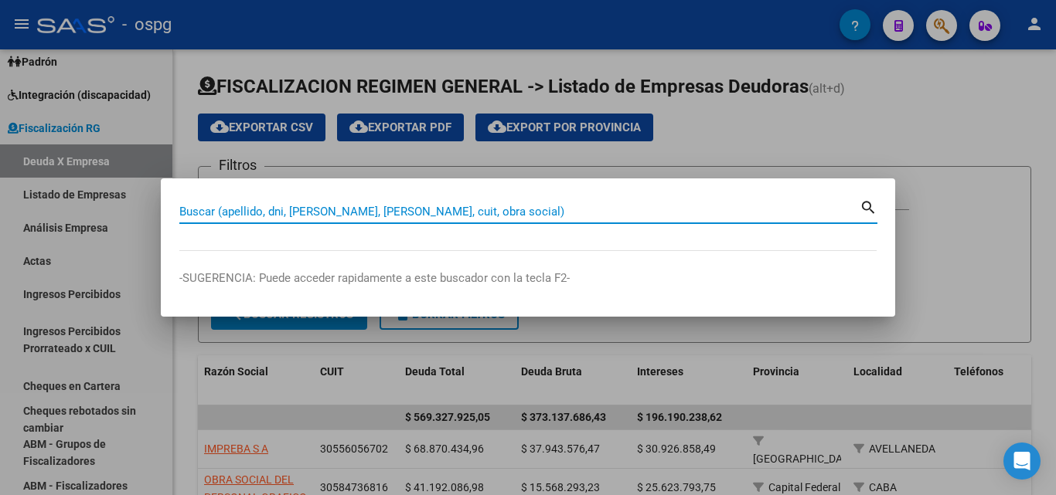
click at [421, 218] on input "Buscar (apellido, dni, [PERSON_NAME], [PERSON_NAME], cuit, obra social)" at bounding box center [519, 212] width 680 height 14
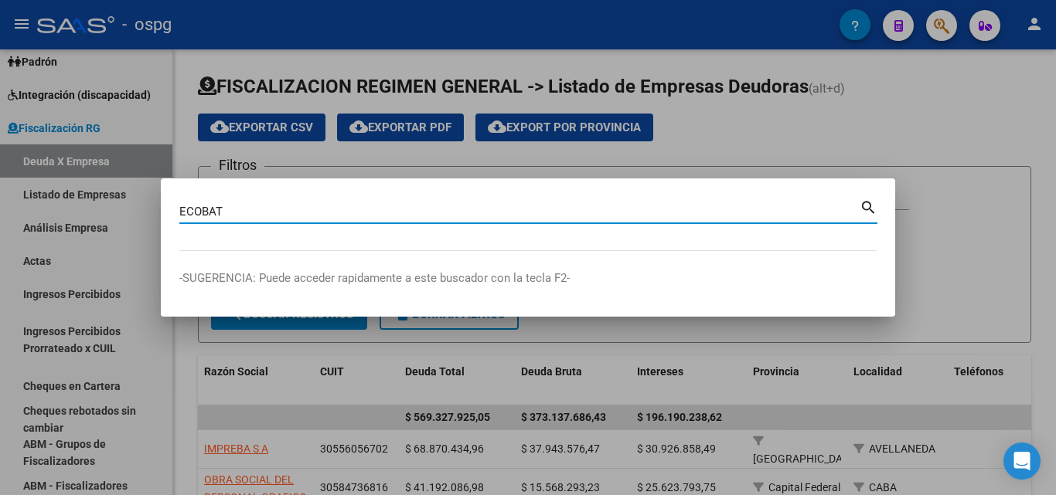
type input "ECOBAT"
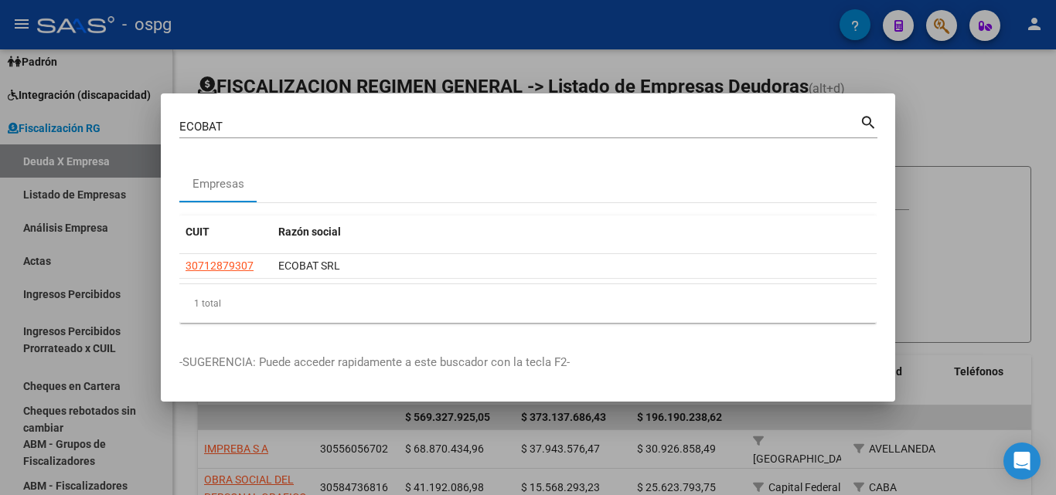
drag, startPoint x: 220, startPoint y: 280, endPoint x: 211, endPoint y: 290, distance: 13.2
click at [213, 289] on div "CUIT Razón social 30712879307 ECOBAT SRL 1 total 1" at bounding box center [527, 269] width 697 height 107
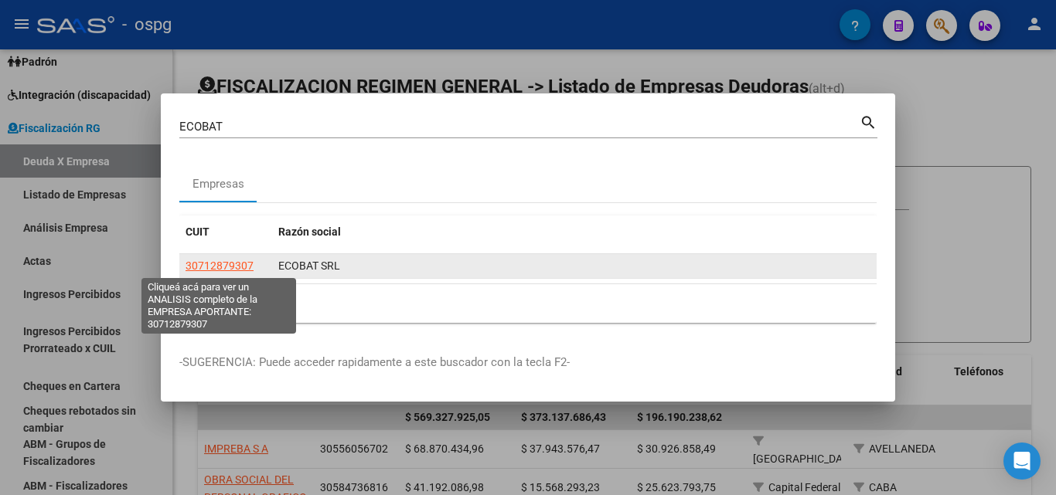
click at [217, 261] on span "30712879307" at bounding box center [220, 266] width 68 height 12
copy div "30712879307 ECOBAT SRL 1 tot"
type textarea "30712879307"
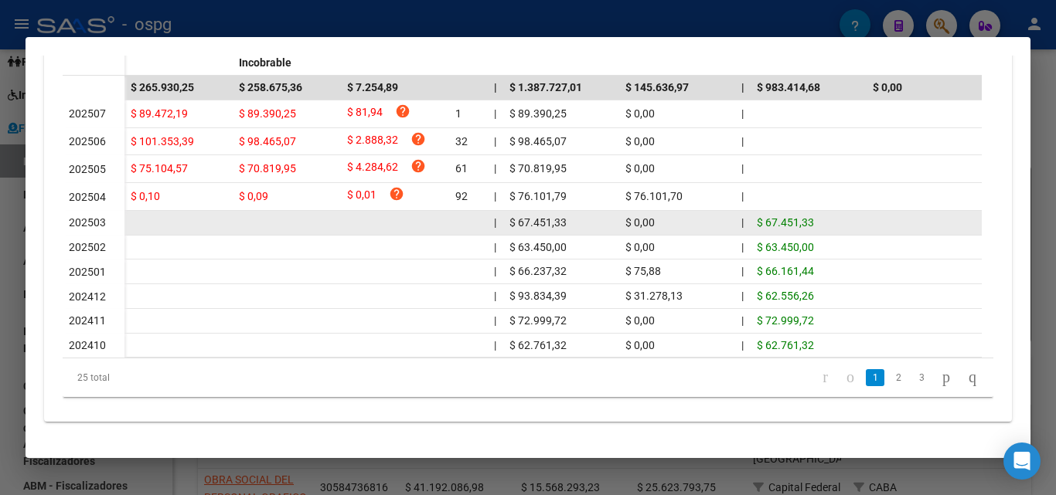
scroll to position [465, 0]
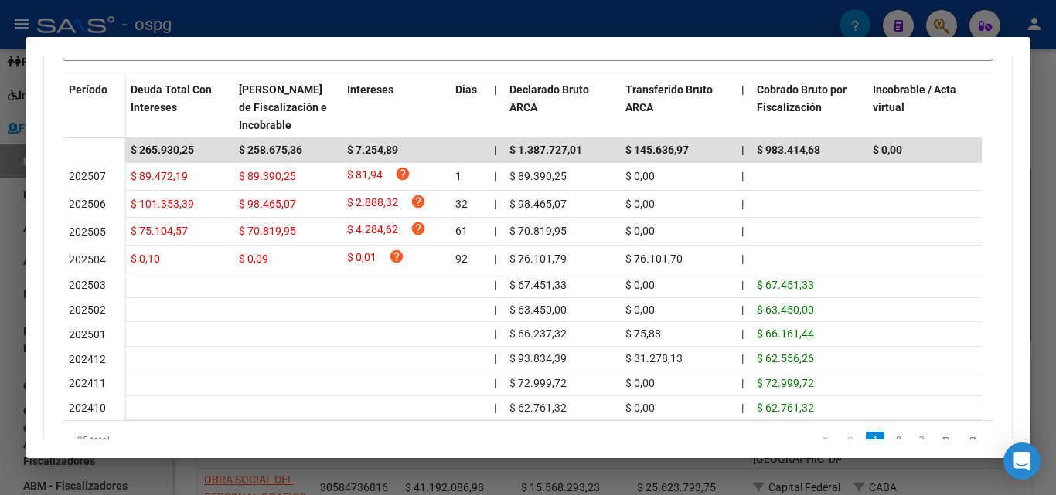
click at [0, 429] on div at bounding box center [528, 247] width 1056 height 495
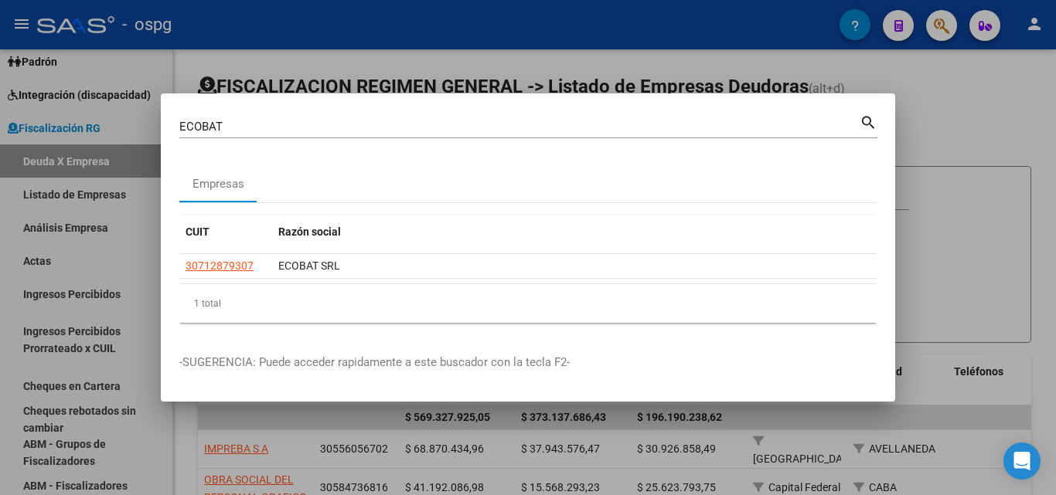
click at [4, 427] on div at bounding box center [528, 247] width 1056 height 495
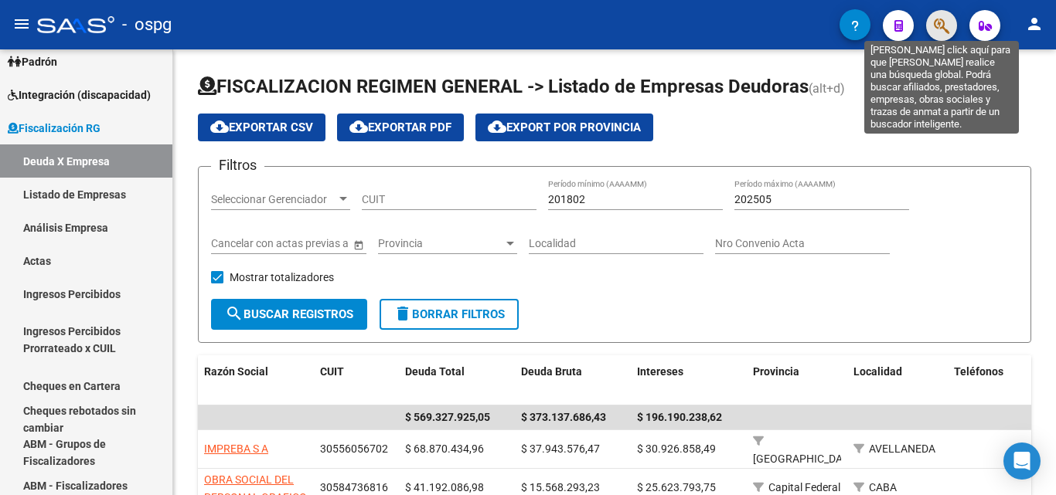
click at [948, 19] on icon "button" at bounding box center [941, 26] width 15 height 18
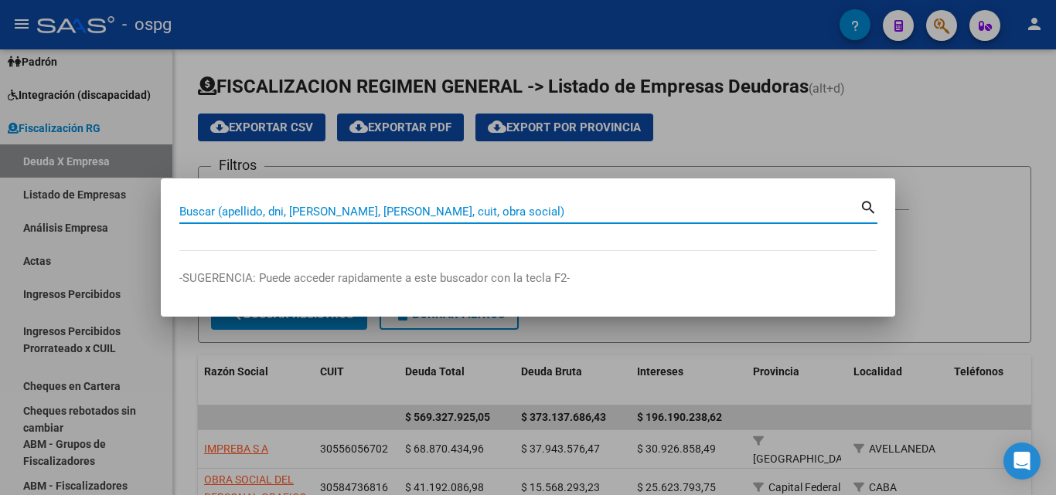
click at [269, 213] on input "Buscar (apellido, dni, [PERSON_NAME], [PERSON_NAME], cuit, obra social)" at bounding box center [519, 212] width 680 height 14
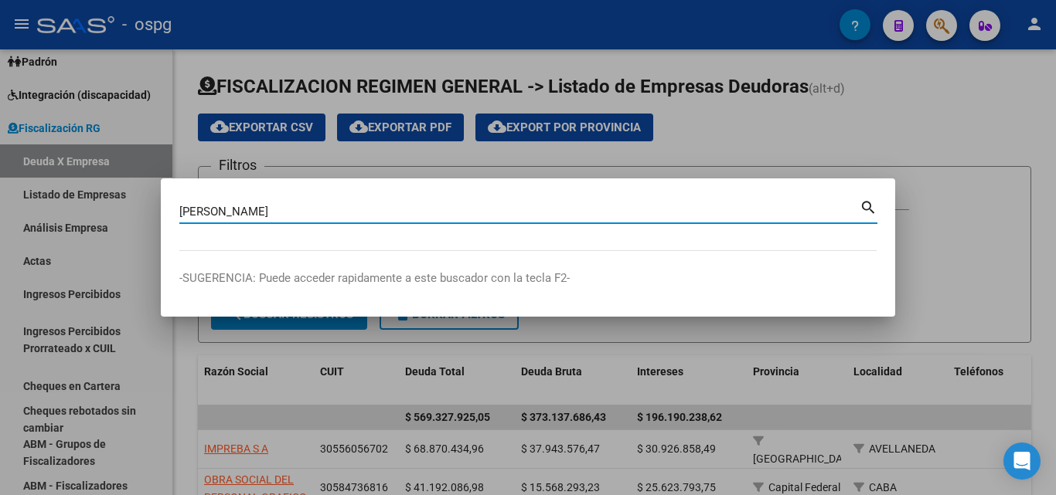
type input "[PERSON_NAME]"
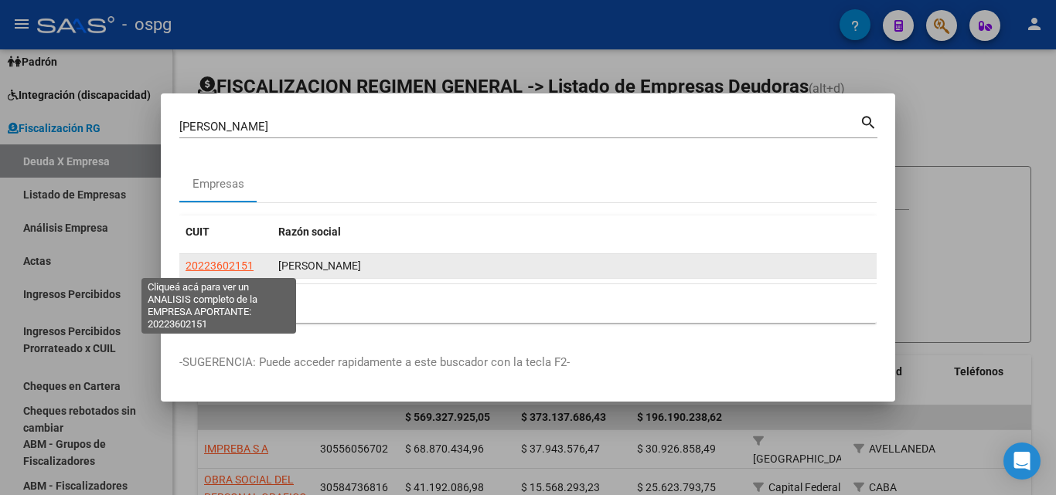
click at [248, 267] on span "20223602151" at bounding box center [220, 266] width 68 height 12
type textarea "20223602151"
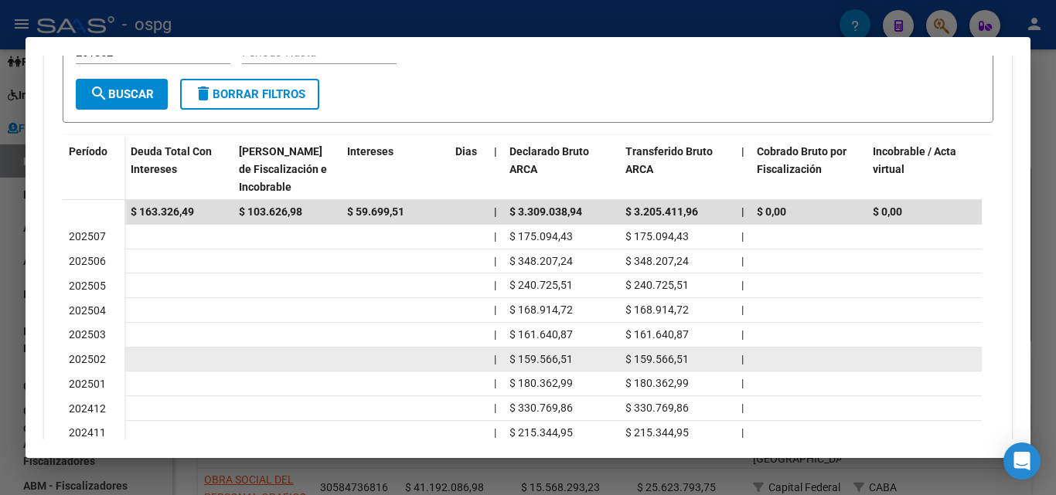
scroll to position [309, 0]
